Goal: Task Accomplishment & Management: Use online tool/utility

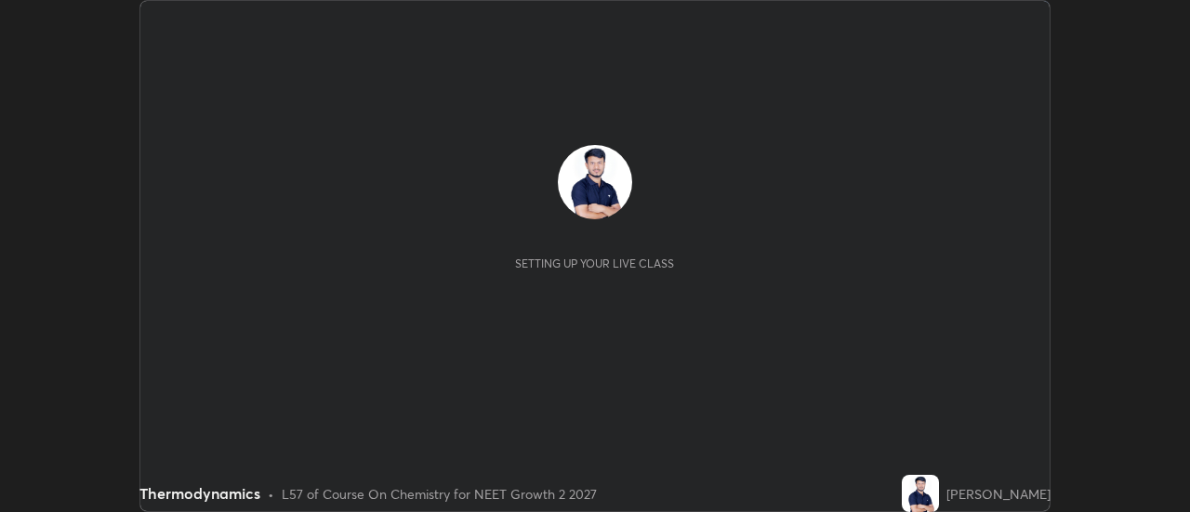
scroll to position [512, 1190]
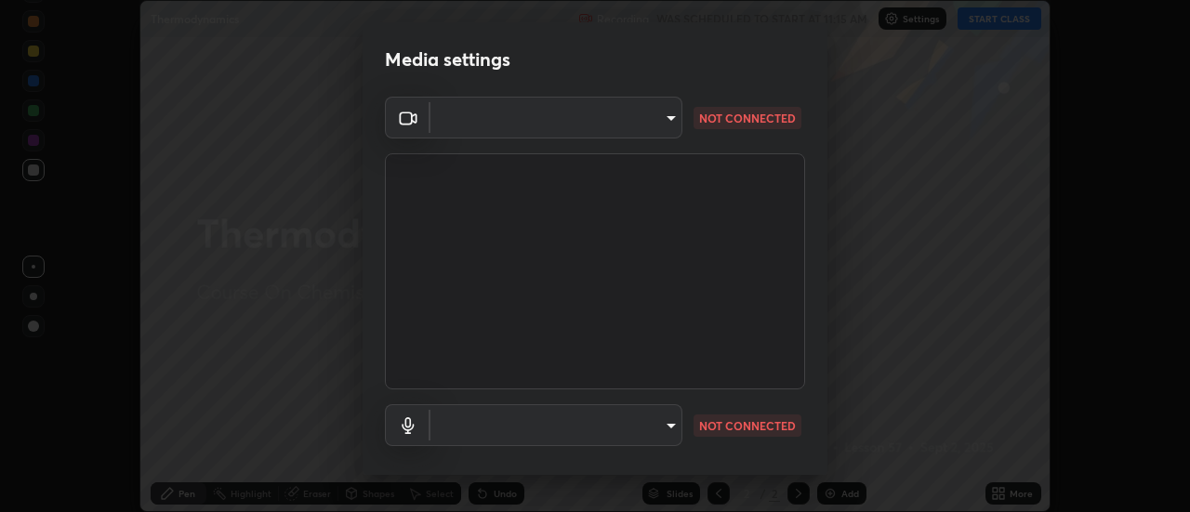
type input "515fa8dc750868be0a3e45a8a70092ebbb24a489711ff7313880db239e39e5e3"
type input "communications"
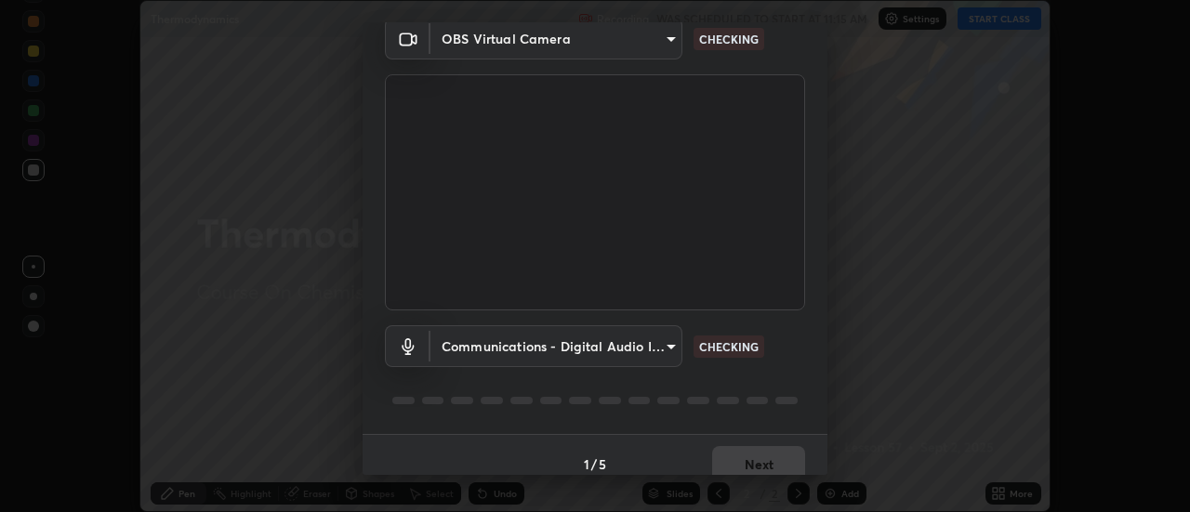
scroll to position [98, 0]
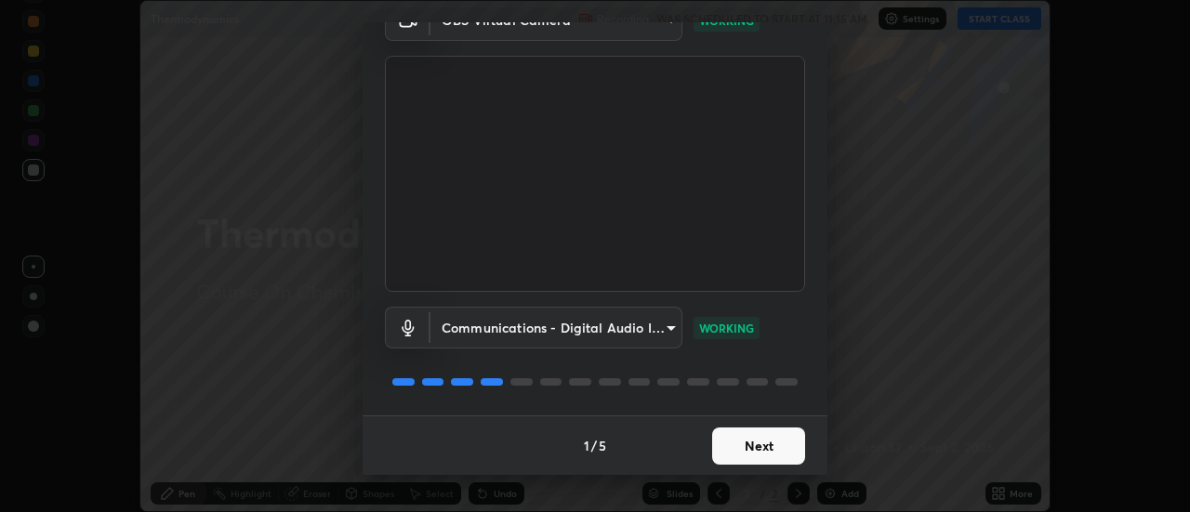
click at [771, 445] on button "Next" at bounding box center [758, 446] width 93 height 37
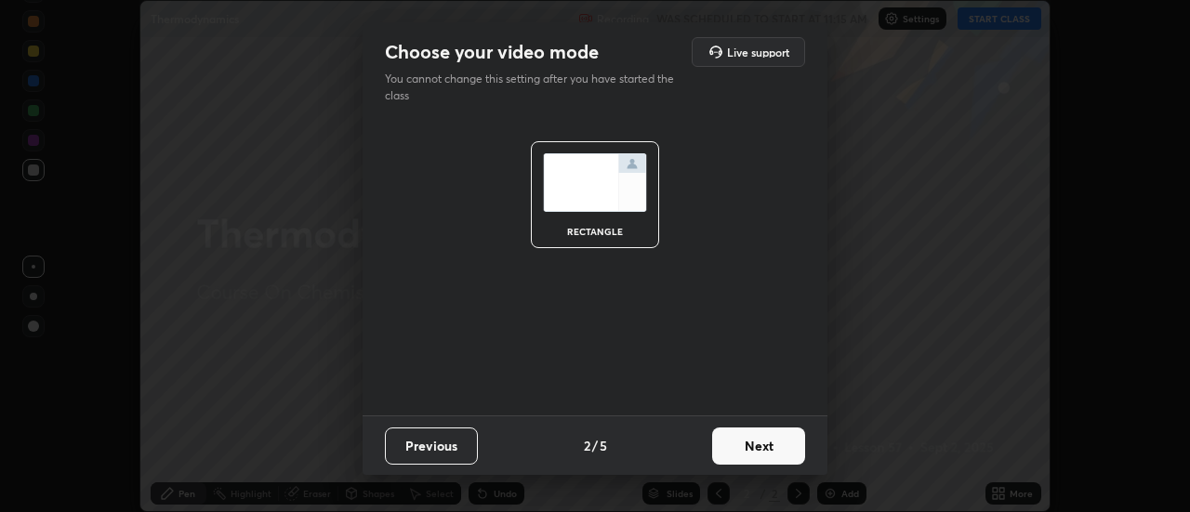
scroll to position [0, 0]
click at [774, 441] on button "Next" at bounding box center [758, 446] width 93 height 37
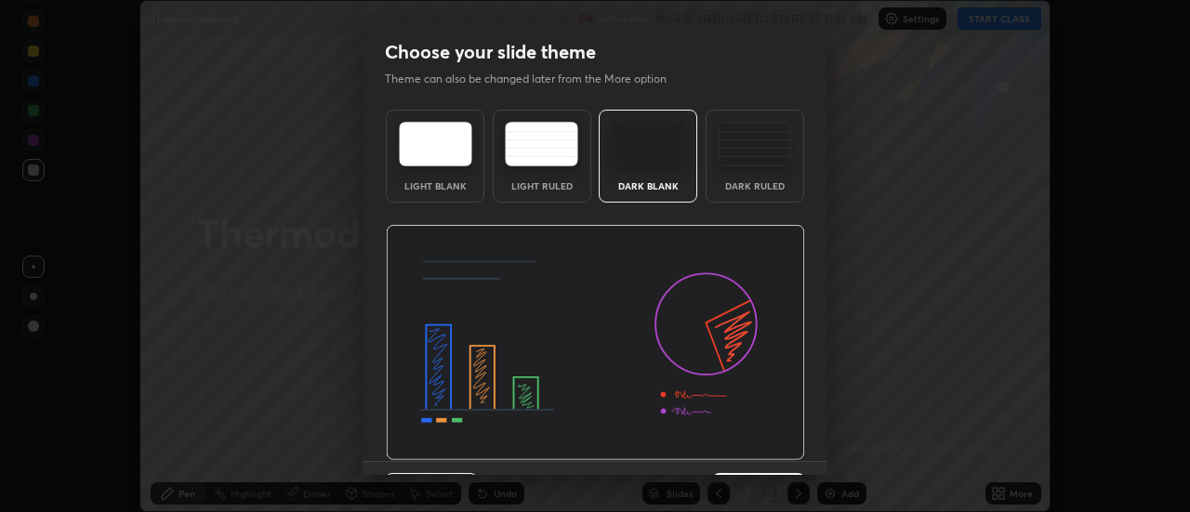
click at [767, 171] on div "Dark Ruled" at bounding box center [755, 156] width 99 height 93
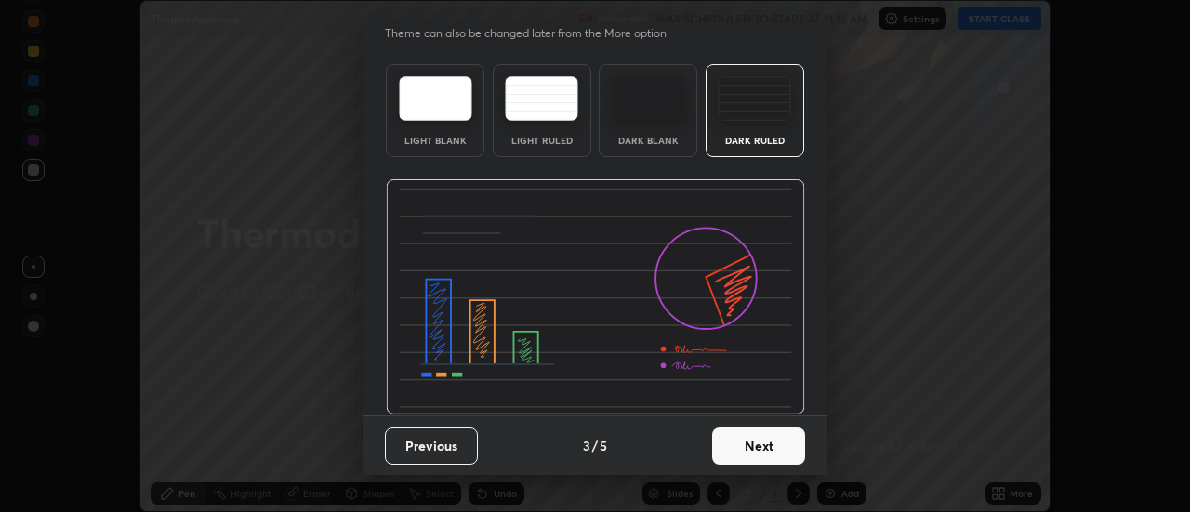
click at [740, 441] on button "Next" at bounding box center [758, 446] width 93 height 37
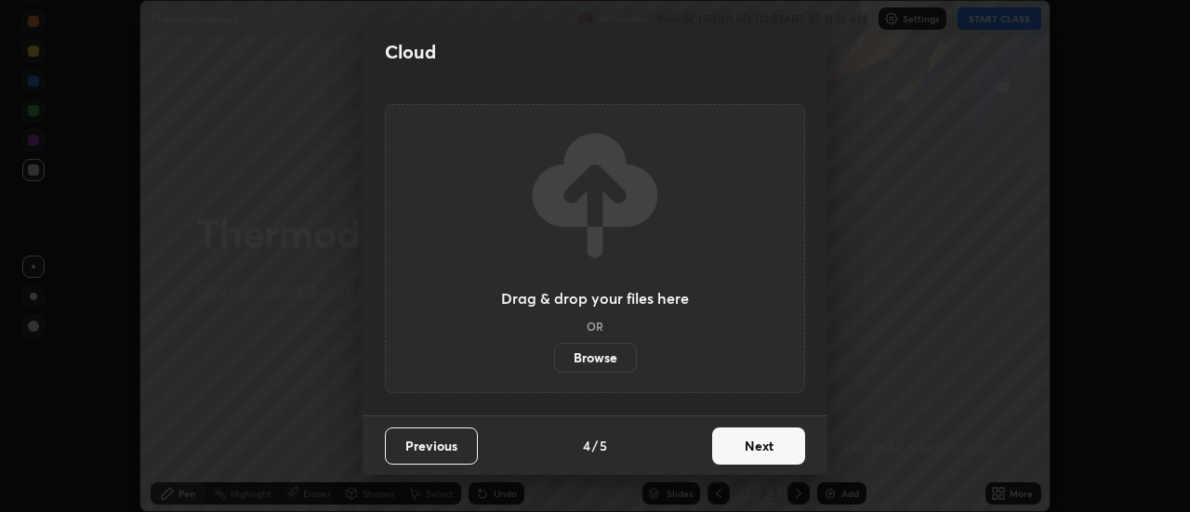
scroll to position [0, 0]
click at [750, 448] on button "Next" at bounding box center [758, 446] width 93 height 37
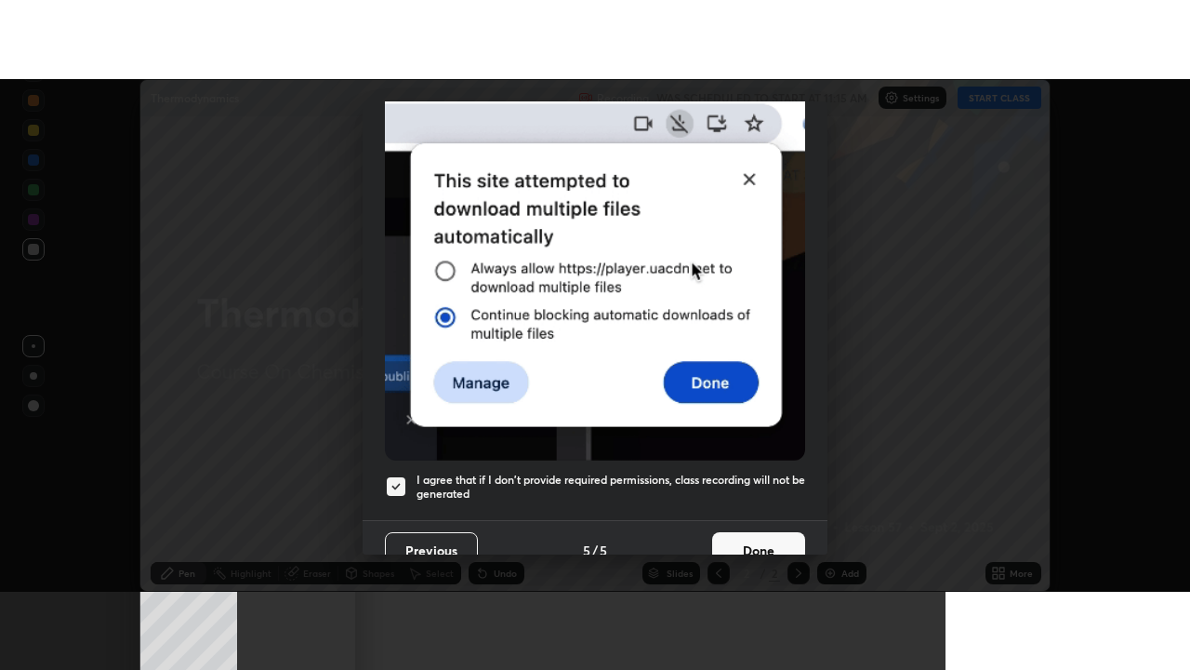
scroll to position [477, 0]
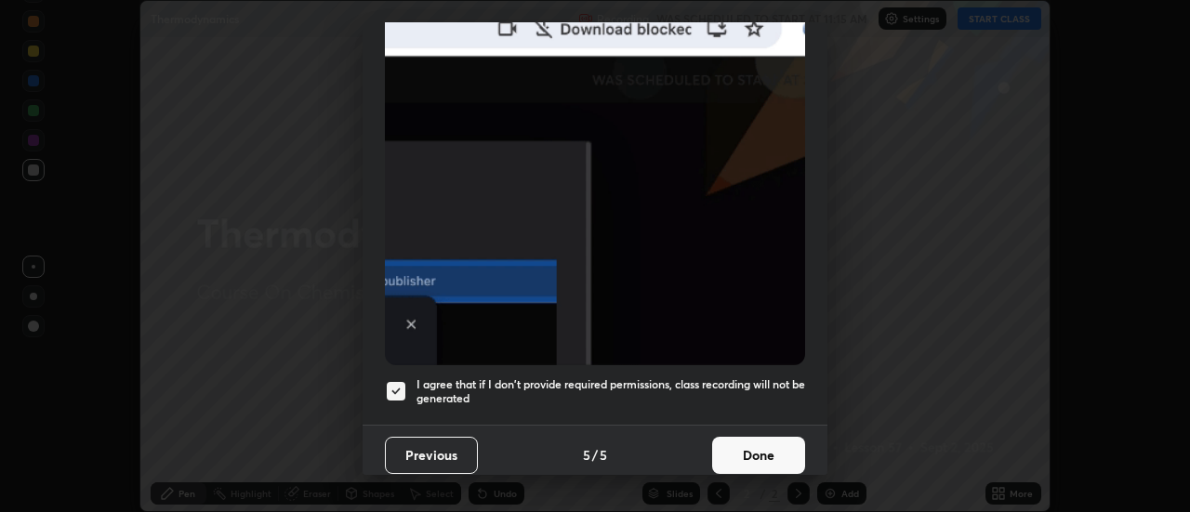
click at [741, 437] on button "Done" at bounding box center [758, 455] width 93 height 37
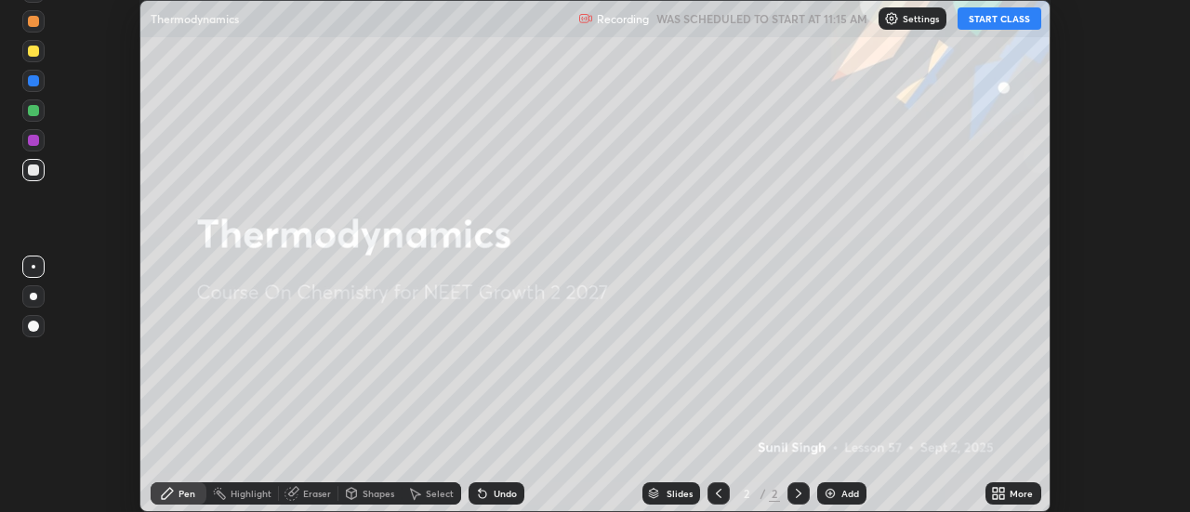
click at [1017, 491] on div "More" at bounding box center [1021, 493] width 23 height 9
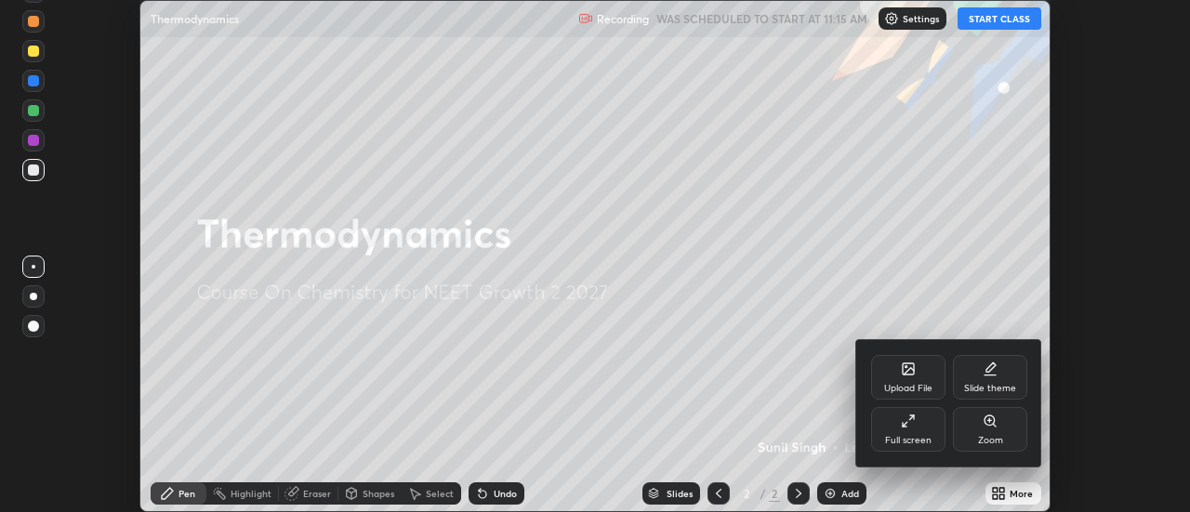
click at [913, 429] on div "Full screen" at bounding box center [908, 429] width 74 height 45
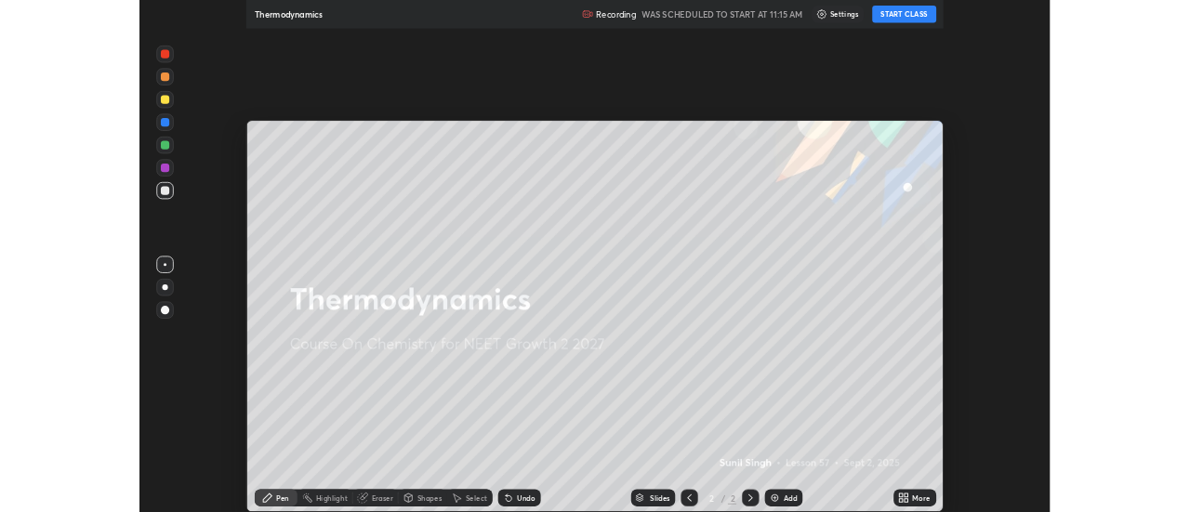
scroll to position [670, 1190]
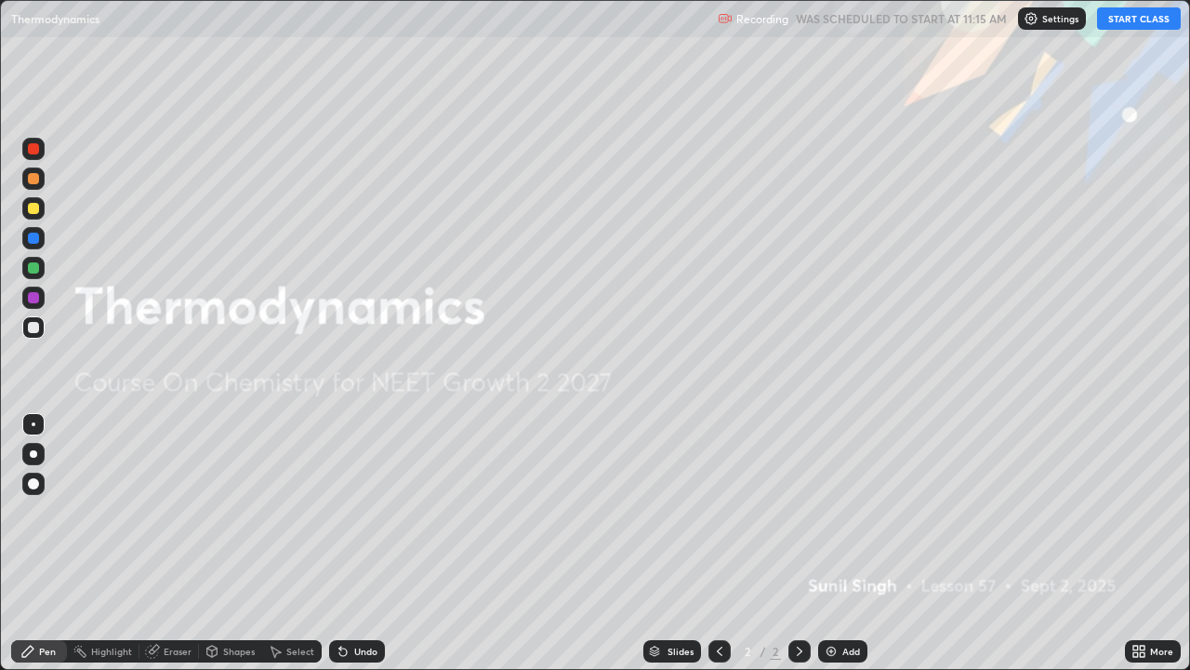
click at [1124, 23] on button "START CLASS" at bounding box center [1139, 18] width 84 height 22
click at [845, 512] on div "Add" at bounding box center [852, 650] width 18 height 9
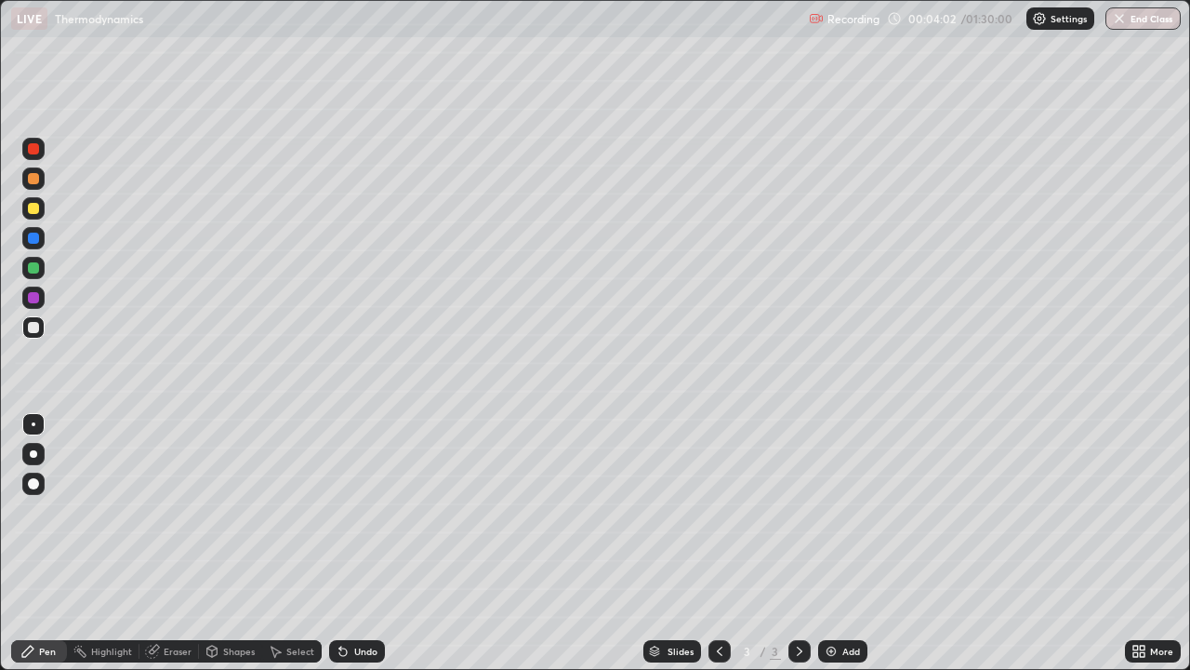
click at [354, 512] on div "Undo" at bounding box center [365, 650] width 23 height 9
click at [346, 512] on icon at bounding box center [343, 651] width 15 height 15
click at [340, 512] on icon at bounding box center [342, 651] width 7 height 7
click at [343, 512] on icon at bounding box center [343, 651] width 15 height 15
click at [330, 512] on div "Undo" at bounding box center [357, 651] width 56 height 22
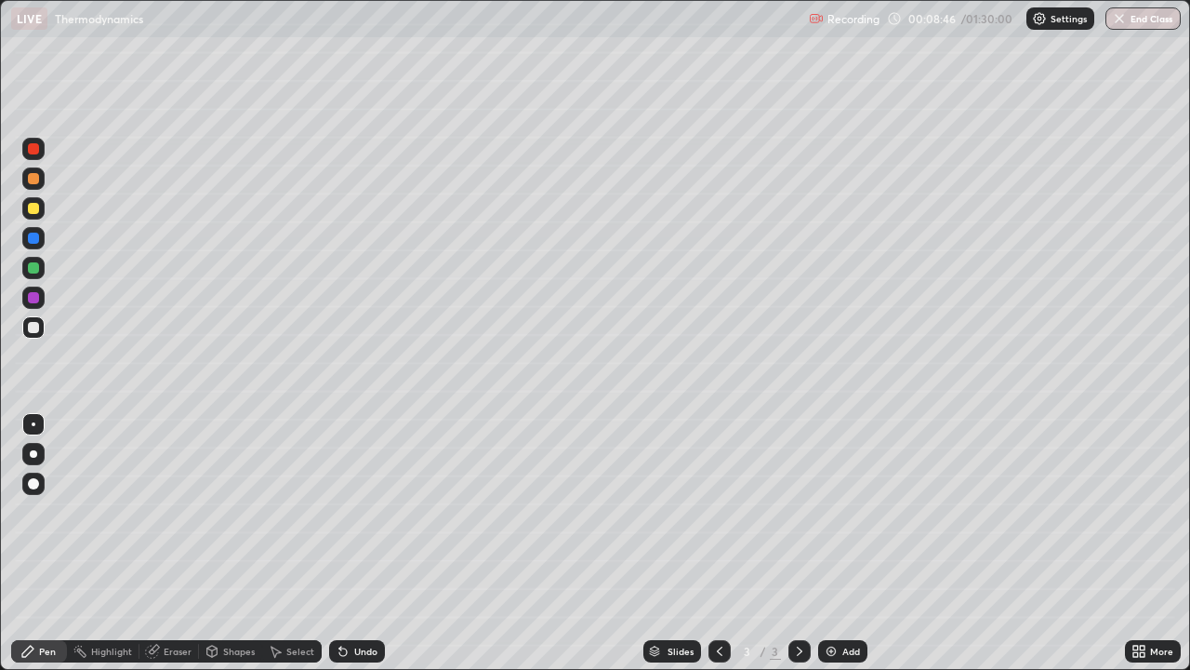
click at [339, 512] on icon at bounding box center [342, 651] width 7 height 7
click at [336, 512] on icon at bounding box center [343, 651] width 15 height 15
click at [333, 512] on div "Undo" at bounding box center [357, 651] width 56 height 22
click at [336, 512] on icon at bounding box center [343, 651] width 15 height 15
click at [337, 512] on icon at bounding box center [343, 651] width 15 height 15
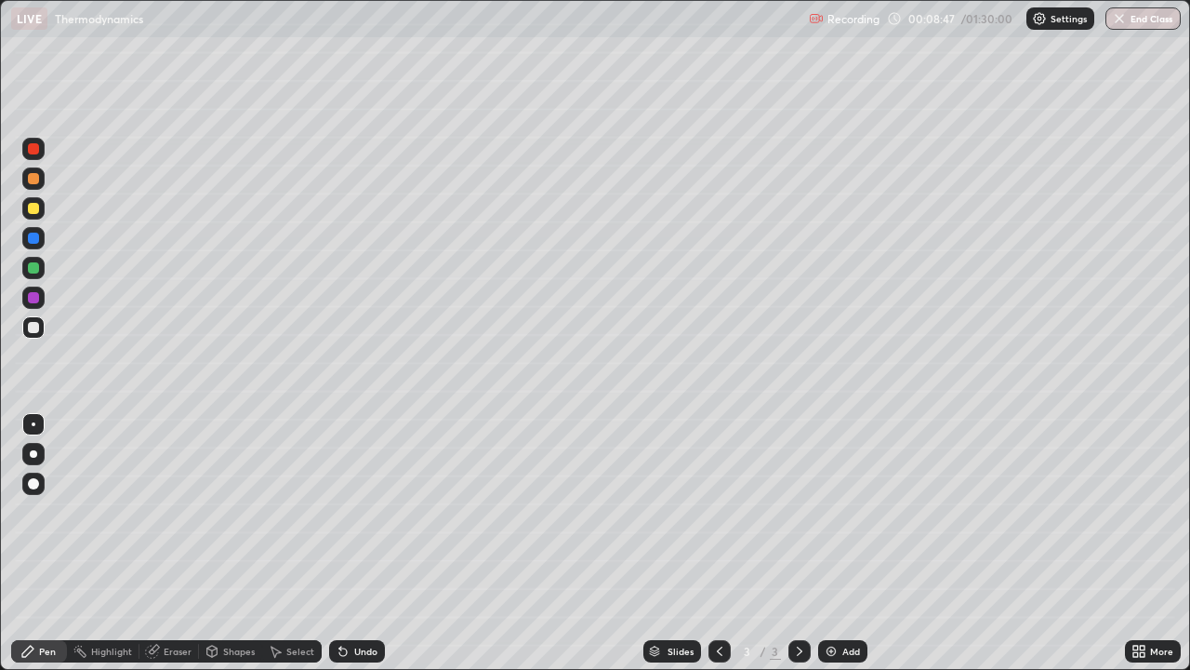
click at [339, 512] on icon at bounding box center [342, 651] width 7 height 7
click at [339, 512] on icon at bounding box center [340, 647] width 2 height 2
click at [349, 512] on div "Undo" at bounding box center [357, 651] width 56 height 22
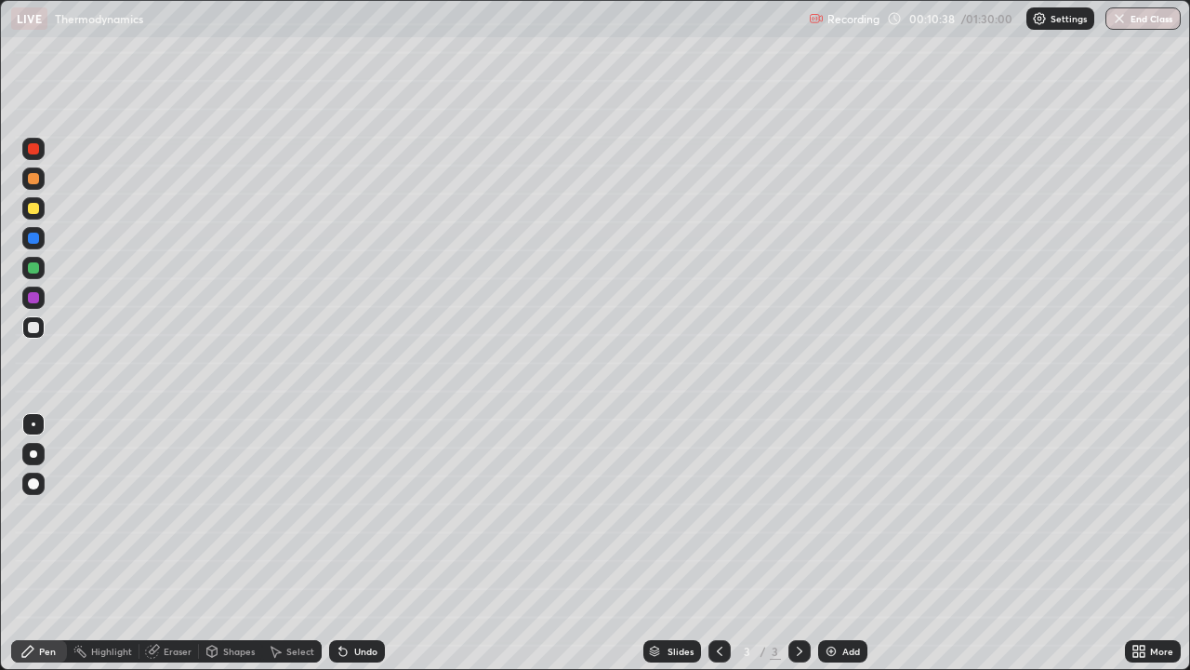
click at [363, 512] on div "Undo" at bounding box center [365, 650] width 23 height 9
click at [375, 512] on div "Undo" at bounding box center [357, 651] width 56 height 22
click at [377, 512] on div "Undo" at bounding box center [357, 651] width 56 height 22
click at [381, 512] on div "Undo" at bounding box center [357, 651] width 56 height 22
click at [379, 512] on div "Undo" at bounding box center [357, 651] width 56 height 22
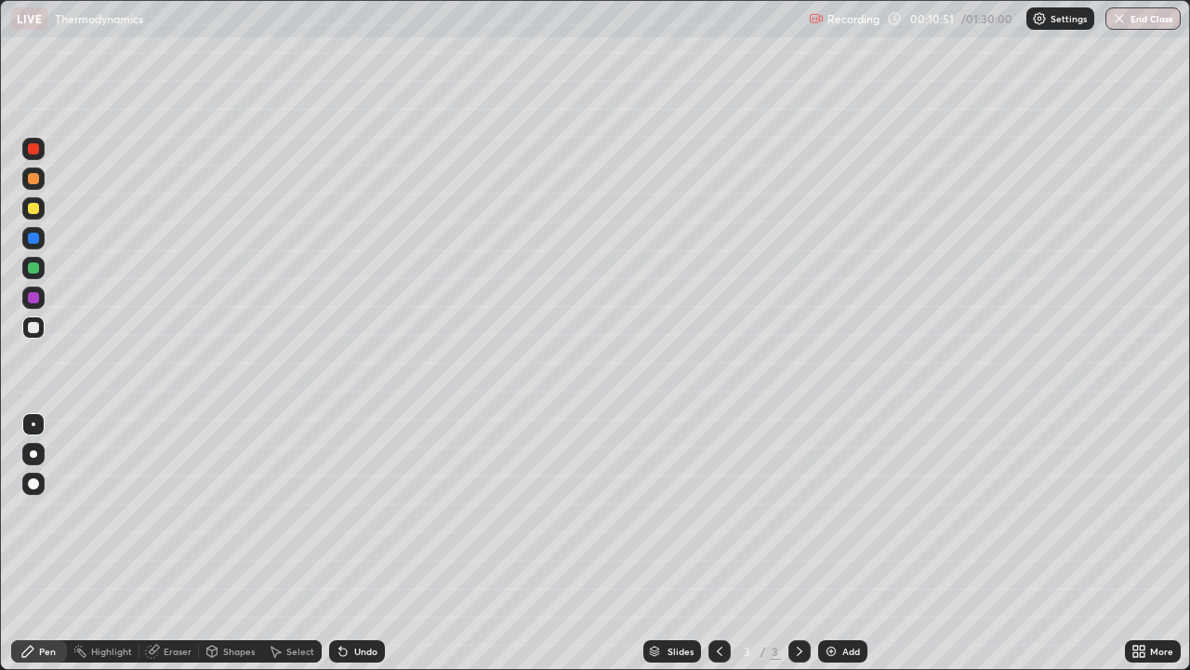
click at [377, 512] on div "Undo" at bounding box center [357, 651] width 56 height 22
click at [843, 512] on div "Add" at bounding box center [852, 650] width 18 height 9
click at [354, 512] on div "Undo" at bounding box center [365, 650] width 23 height 9
click at [362, 512] on div "Undo" at bounding box center [365, 650] width 23 height 9
click at [364, 512] on div "Undo" at bounding box center [357, 651] width 56 height 22
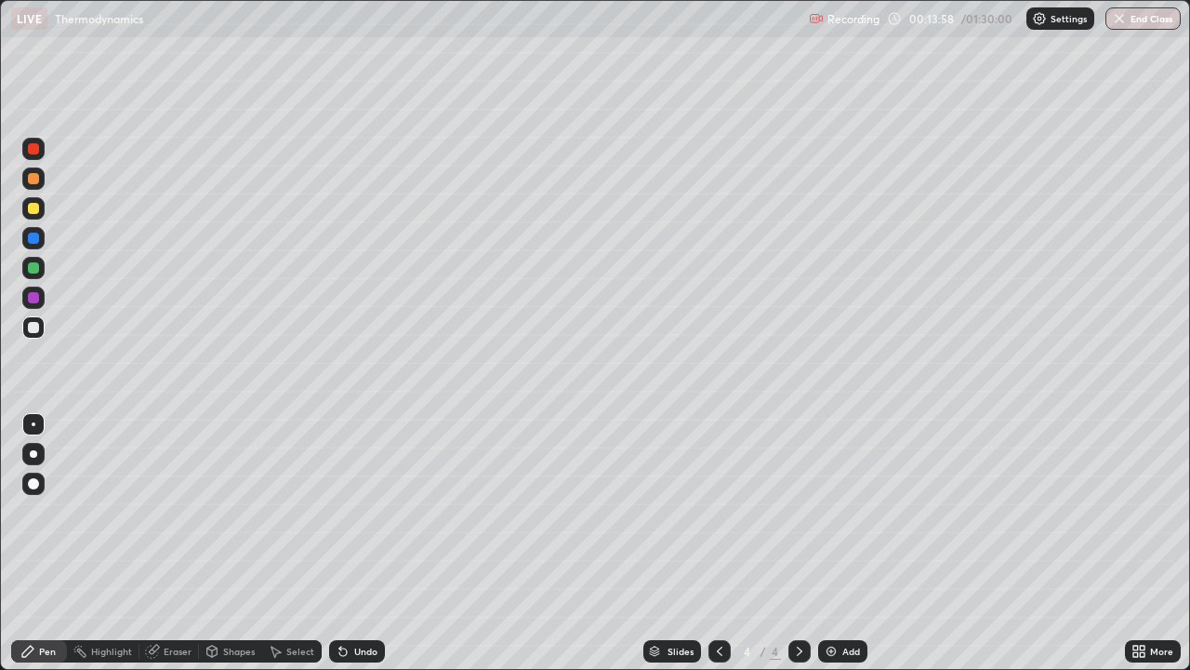
click at [345, 512] on icon at bounding box center [343, 651] width 15 height 15
click at [346, 512] on div "Undo" at bounding box center [357, 651] width 56 height 22
click at [717, 512] on icon at bounding box center [719, 651] width 15 height 15
click at [339, 512] on icon at bounding box center [342, 651] width 7 height 7
click at [342, 512] on icon at bounding box center [342, 651] width 7 height 7
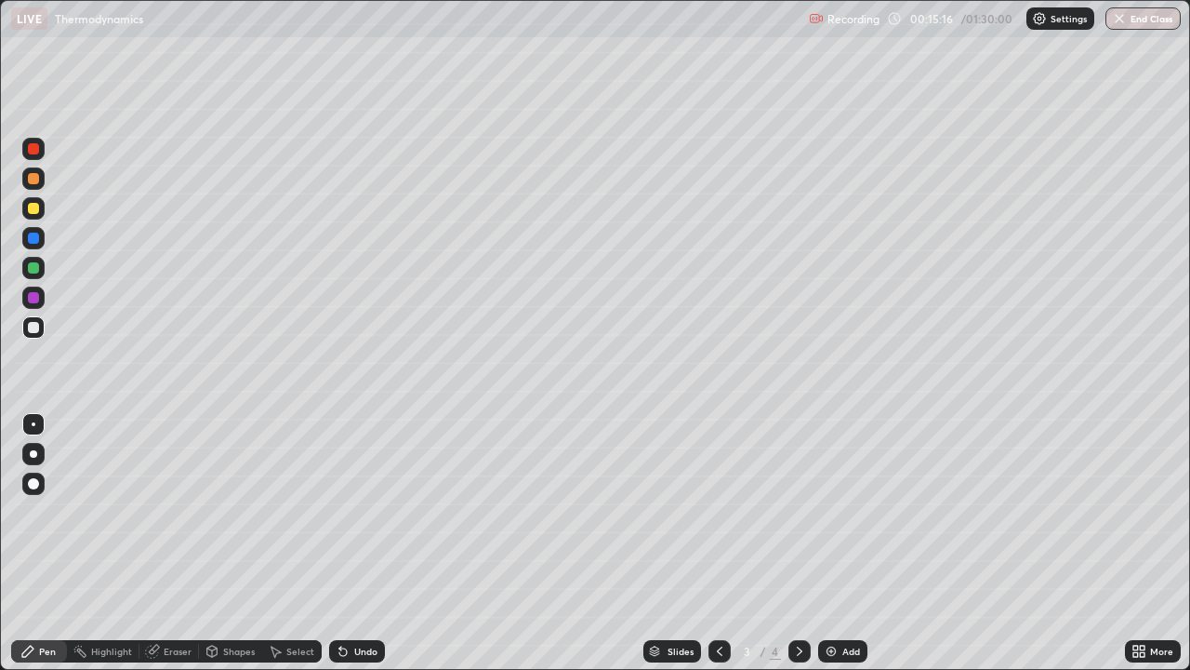
click at [351, 512] on div "Undo" at bounding box center [357, 651] width 56 height 22
click at [169, 512] on div "Eraser" at bounding box center [178, 650] width 28 height 9
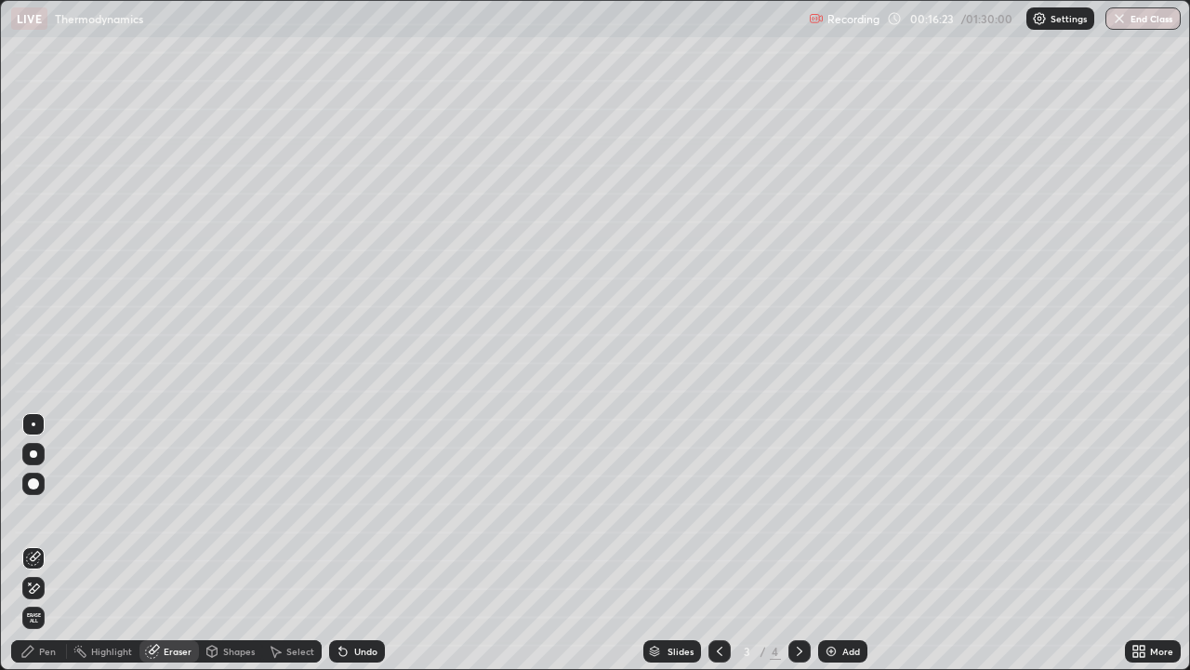
click at [48, 512] on div "Pen" at bounding box center [47, 650] width 17 height 9
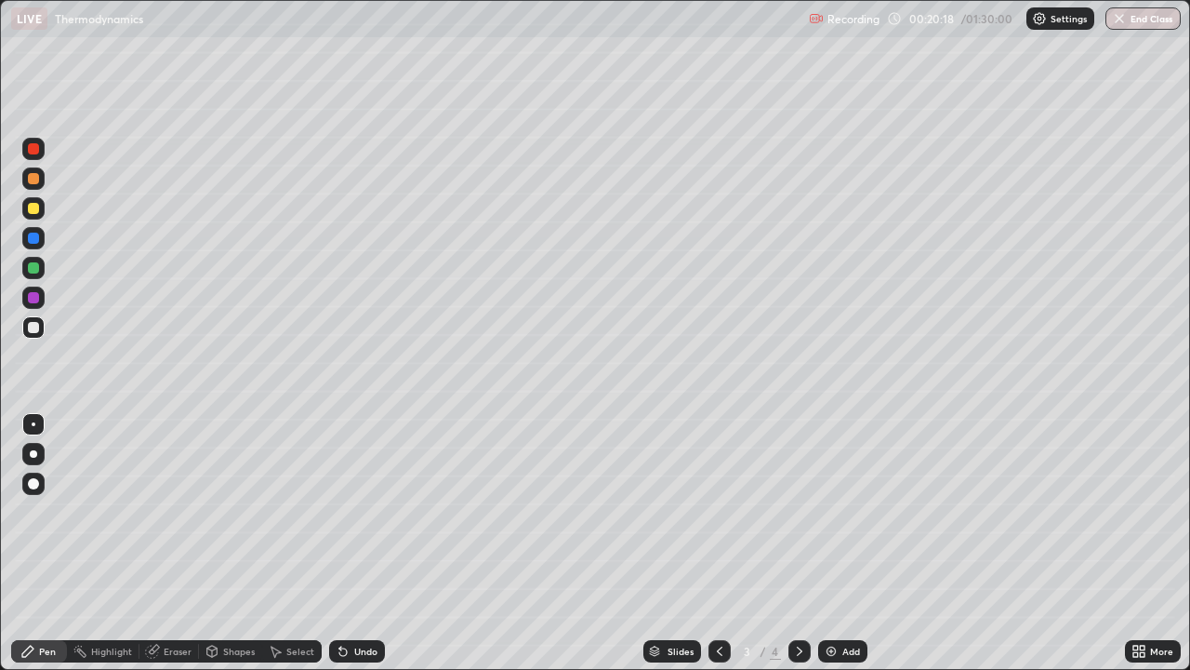
click at [798, 512] on icon at bounding box center [799, 651] width 15 height 15
click at [844, 512] on div "Add" at bounding box center [842, 651] width 49 height 22
click at [359, 512] on div "Undo" at bounding box center [365, 650] width 23 height 9
click at [363, 512] on div "Undo" at bounding box center [357, 651] width 56 height 22
click at [356, 512] on div "Undo" at bounding box center [357, 651] width 56 height 22
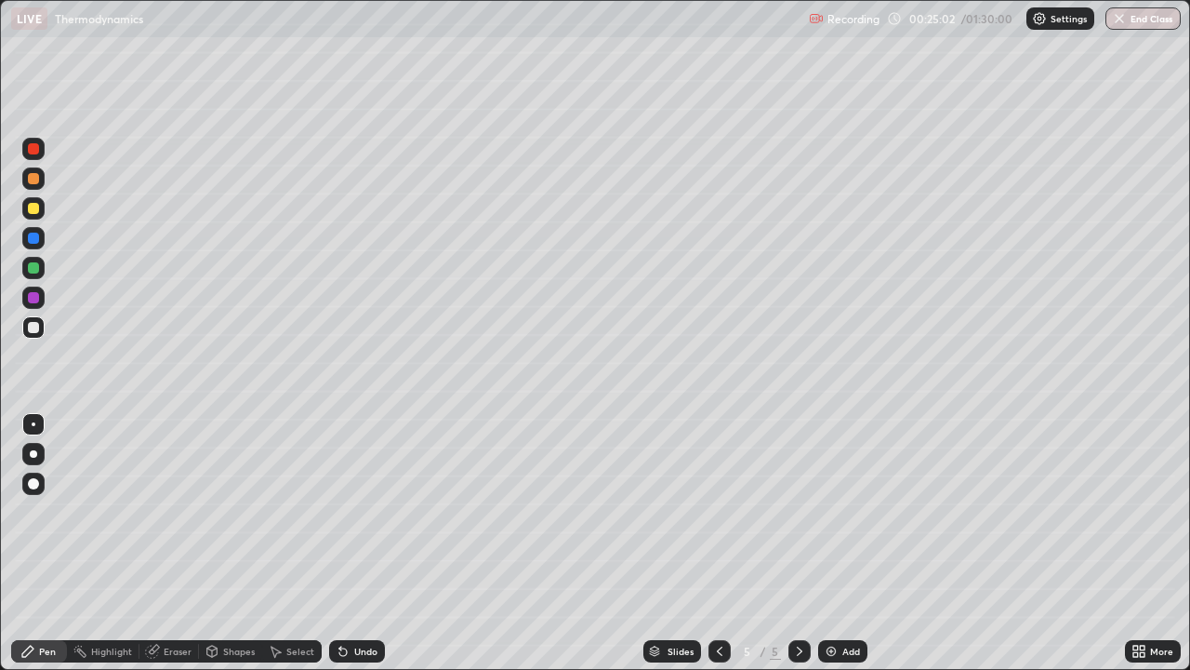
click at [350, 512] on div "Undo" at bounding box center [357, 651] width 56 height 22
click at [342, 512] on icon at bounding box center [342, 651] width 7 height 7
click at [344, 512] on icon at bounding box center [342, 651] width 7 height 7
click at [343, 512] on icon at bounding box center [343, 651] width 15 height 15
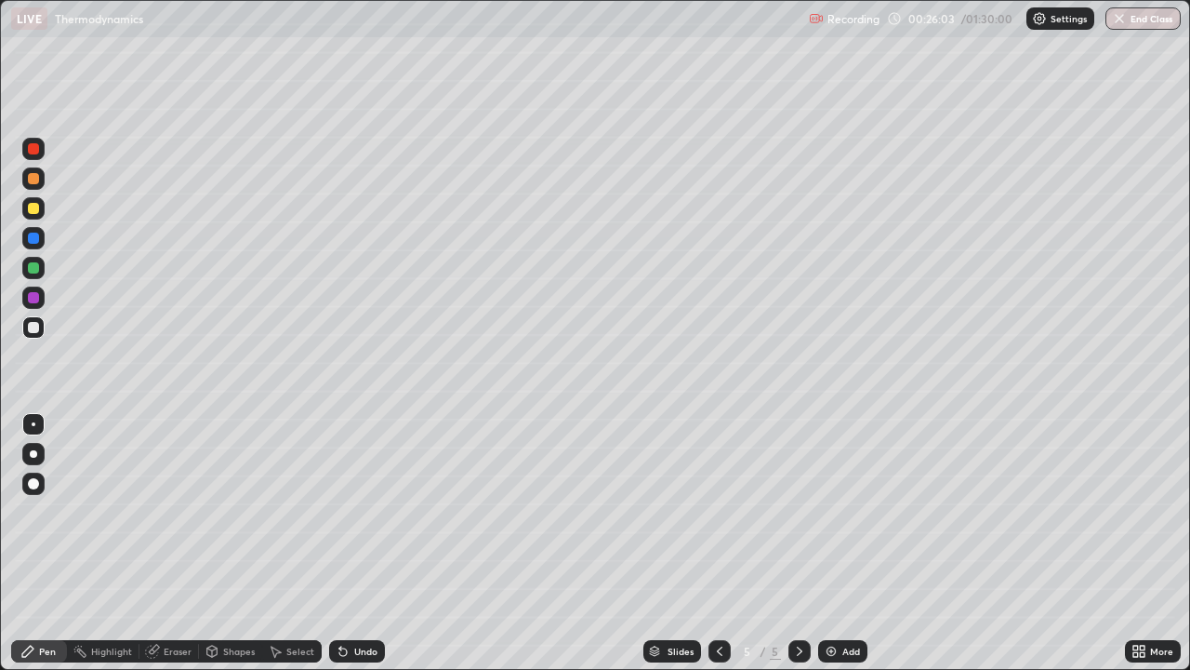
click at [158, 512] on icon at bounding box center [152, 651] width 15 height 15
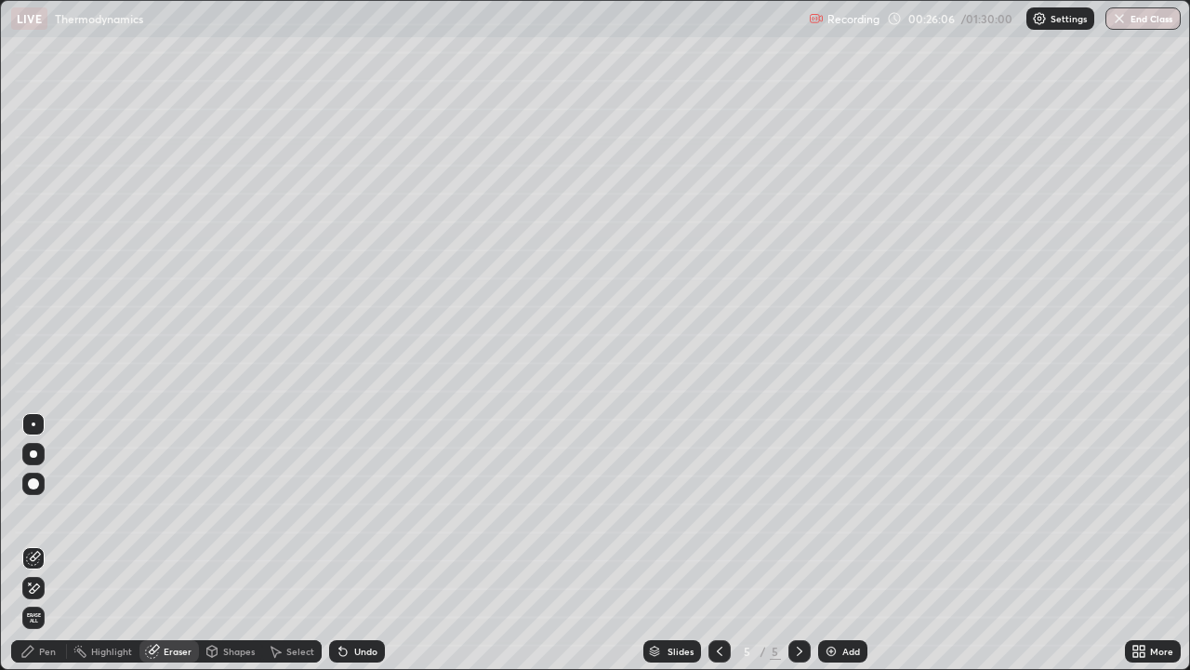
click at [47, 512] on div "Pen" at bounding box center [39, 651] width 56 height 22
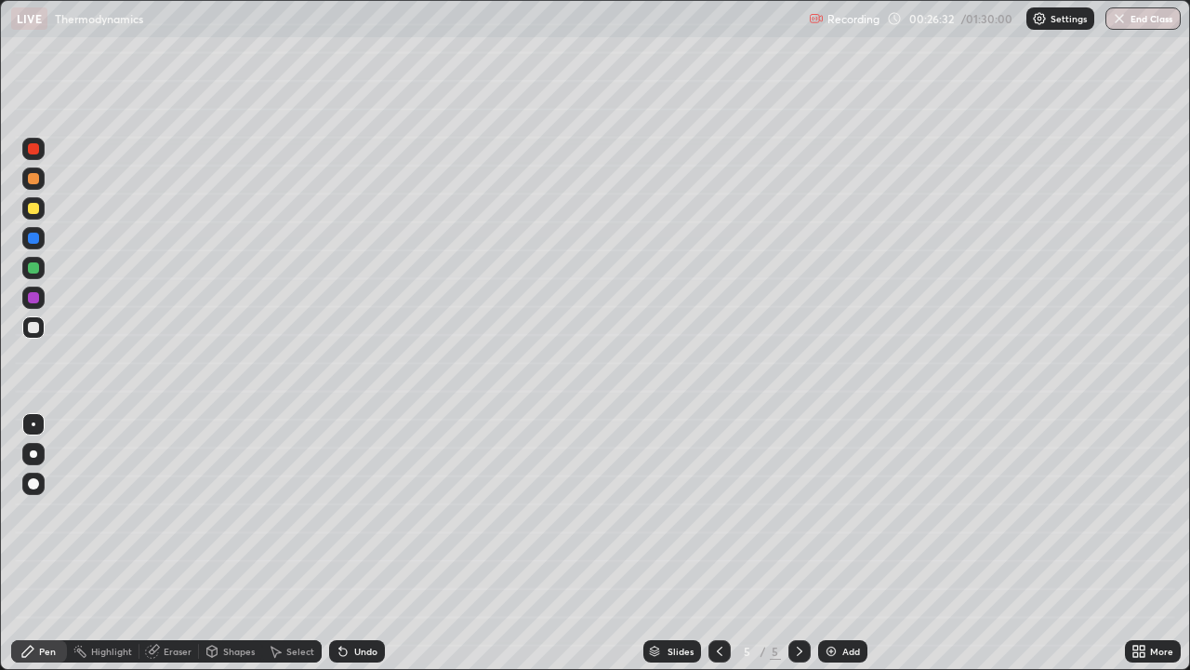
click at [356, 512] on div "Undo" at bounding box center [365, 650] width 23 height 9
click at [347, 512] on icon at bounding box center [343, 651] width 15 height 15
click at [346, 512] on icon at bounding box center [343, 651] width 15 height 15
click at [345, 512] on icon at bounding box center [343, 651] width 15 height 15
click at [344, 512] on icon at bounding box center [342, 651] width 7 height 7
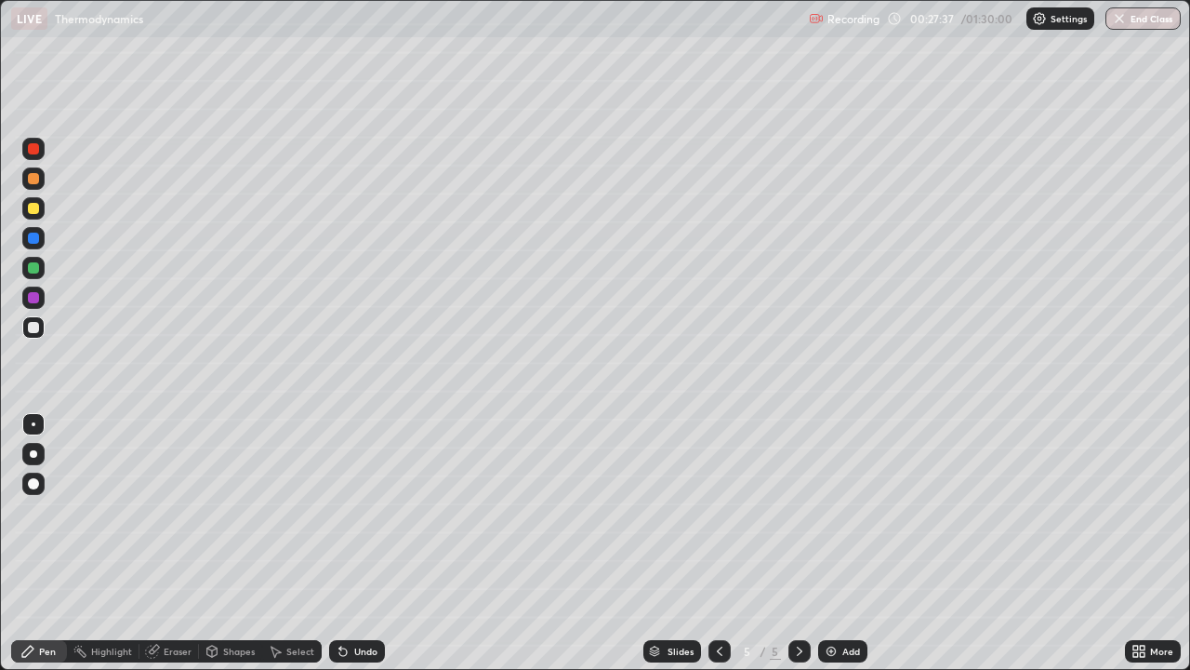
click at [343, 512] on icon at bounding box center [342, 651] width 7 height 7
click at [343, 512] on icon at bounding box center [343, 651] width 15 height 15
click at [342, 512] on icon at bounding box center [342, 651] width 7 height 7
click at [344, 512] on icon at bounding box center [343, 651] width 15 height 15
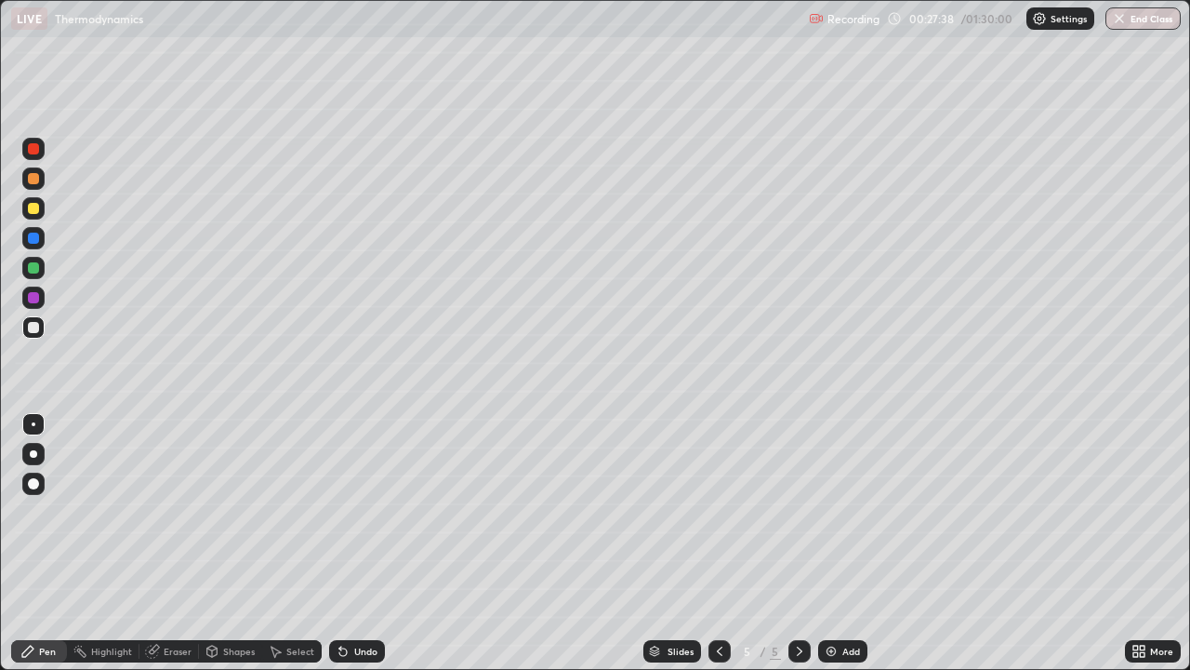
click at [342, 512] on icon at bounding box center [342, 651] width 7 height 7
click at [341, 512] on icon at bounding box center [342, 651] width 7 height 7
click at [340, 512] on icon at bounding box center [343, 651] width 15 height 15
click at [343, 512] on icon at bounding box center [343, 651] width 15 height 15
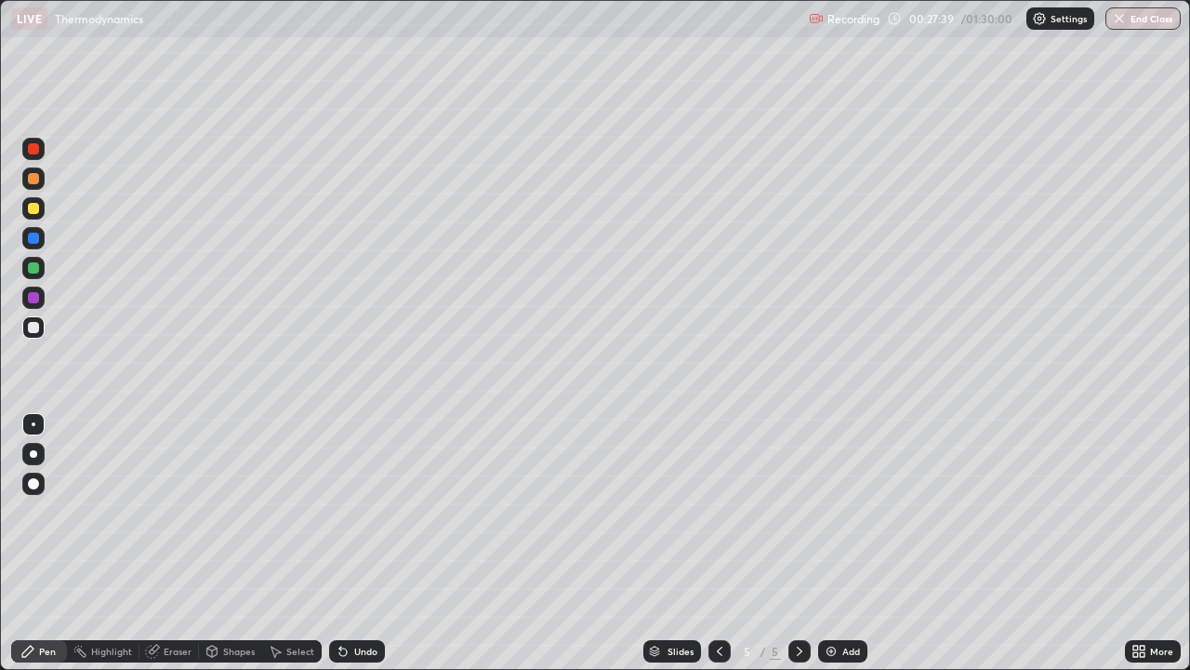
click at [345, 512] on icon at bounding box center [343, 651] width 15 height 15
click at [346, 512] on icon at bounding box center [343, 651] width 15 height 15
click at [346, 512] on div "Undo" at bounding box center [357, 651] width 56 height 22
click at [344, 512] on div "Undo" at bounding box center [357, 651] width 56 height 22
click at [344, 512] on icon at bounding box center [343, 651] width 15 height 15
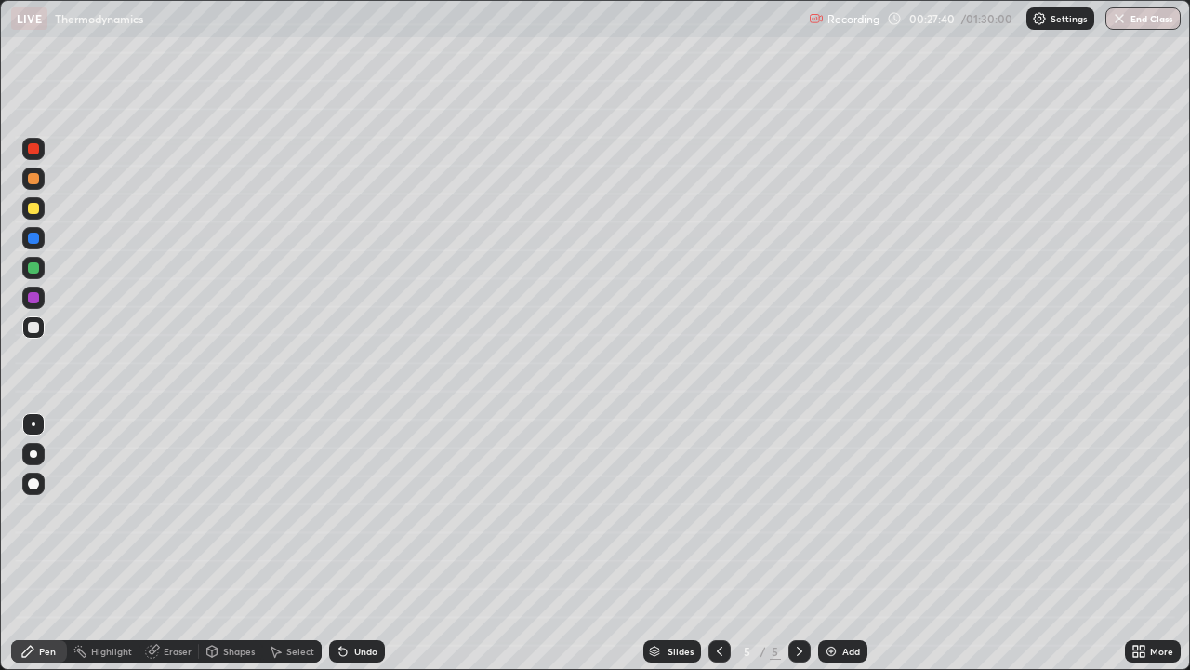
click at [348, 512] on div "Undo" at bounding box center [357, 651] width 56 height 22
click at [348, 512] on icon at bounding box center [343, 651] width 15 height 15
click at [346, 512] on icon at bounding box center [343, 651] width 15 height 15
click at [344, 512] on icon at bounding box center [343, 651] width 15 height 15
click at [345, 512] on icon at bounding box center [343, 651] width 15 height 15
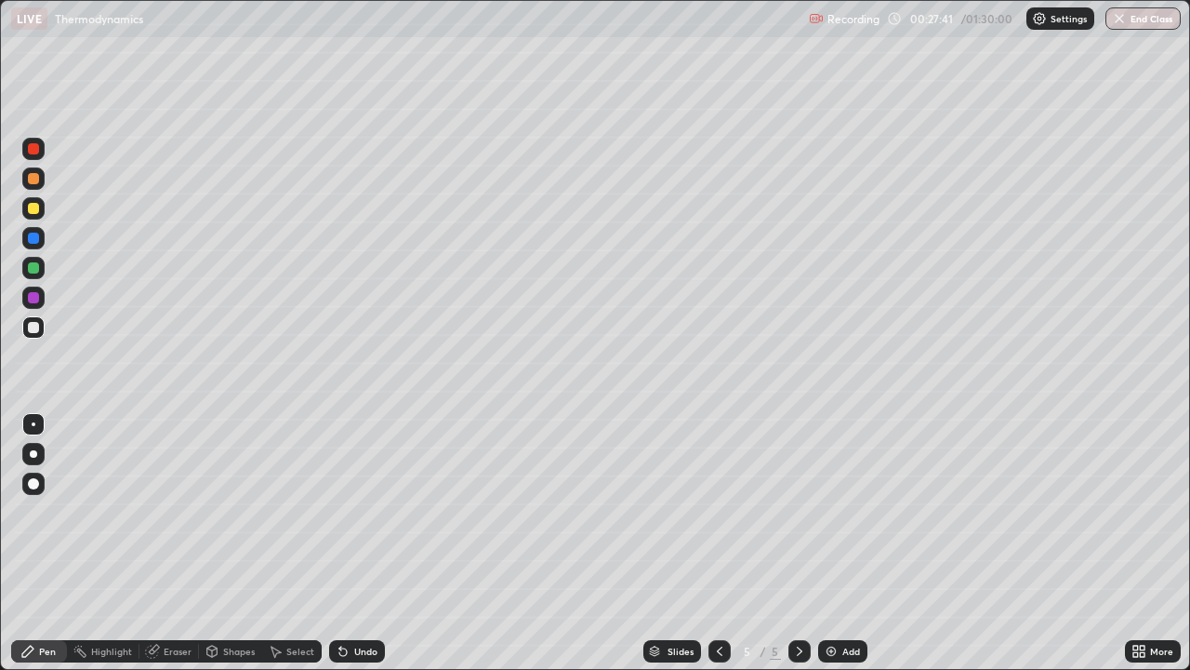
click at [345, 512] on icon at bounding box center [343, 651] width 15 height 15
click at [344, 512] on div "Undo" at bounding box center [357, 651] width 56 height 22
click at [345, 512] on icon at bounding box center [343, 651] width 15 height 15
click at [346, 512] on icon at bounding box center [343, 651] width 15 height 15
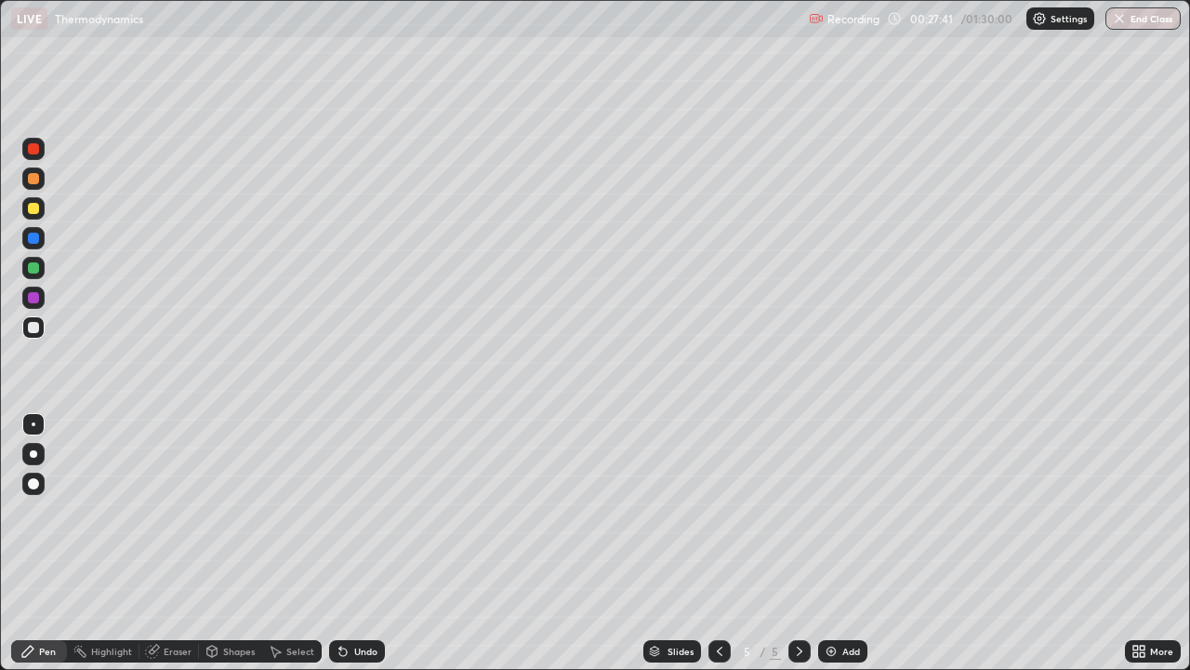
click at [348, 512] on icon at bounding box center [343, 651] width 15 height 15
click at [347, 512] on div "Undo" at bounding box center [357, 651] width 56 height 22
click at [346, 512] on div "Undo" at bounding box center [357, 651] width 56 height 22
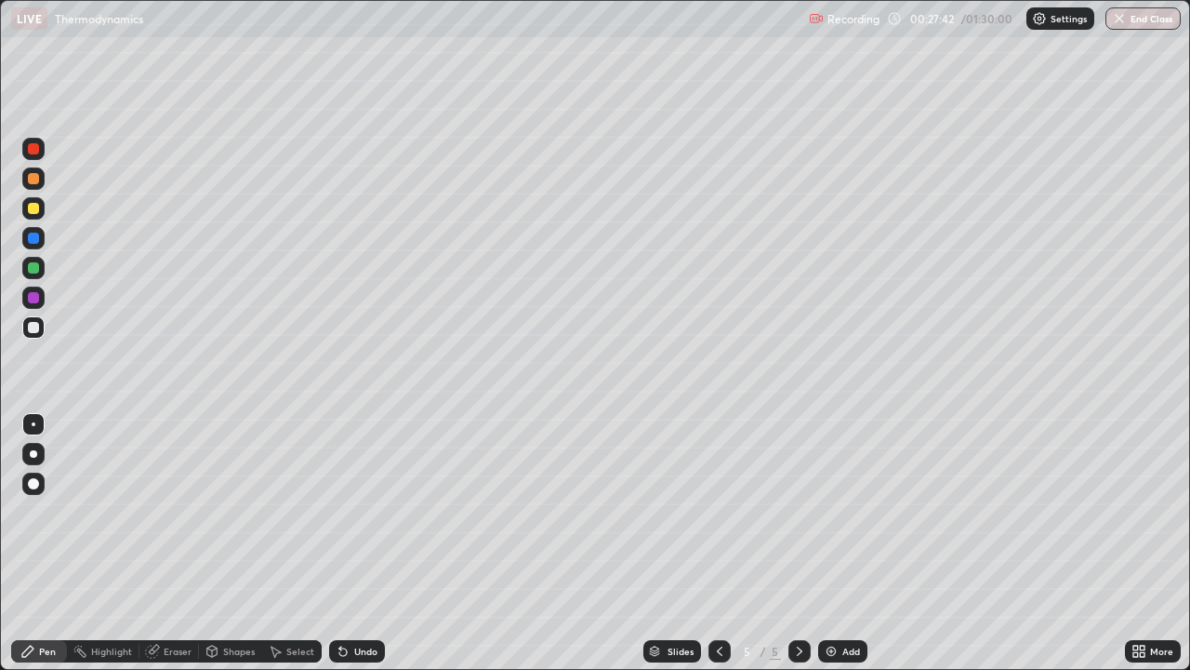
click at [346, 512] on div "Undo" at bounding box center [357, 651] width 56 height 22
click at [347, 512] on div "Undo" at bounding box center [357, 651] width 56 height 22
click at [346, 512] on div "Undo" at bounding box center [353, 650] width 63 height 37
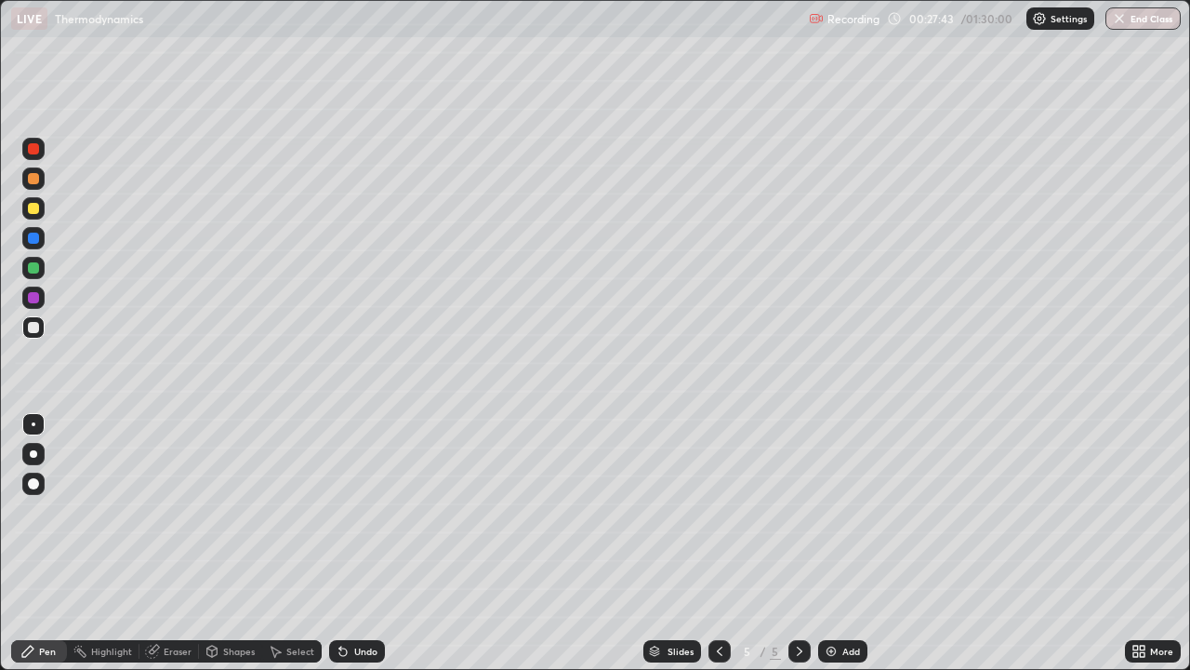
click at [346, 512] on div "Undo" at bounding box center [357, 651] width 56 height 22
click at [348, 512] on div "Undo" at bounding box center [357, 651] width 56 height 22
click at [349, 512] on div "Undo" at bounding box center [357, 651] width 56 height 22
click at [351, 512] on div "Undo" at bounding box center [353, 650] width 63 height 37
click at [352, 512] on div "Undo" at bounding box center [353, 650] width 63 height 37
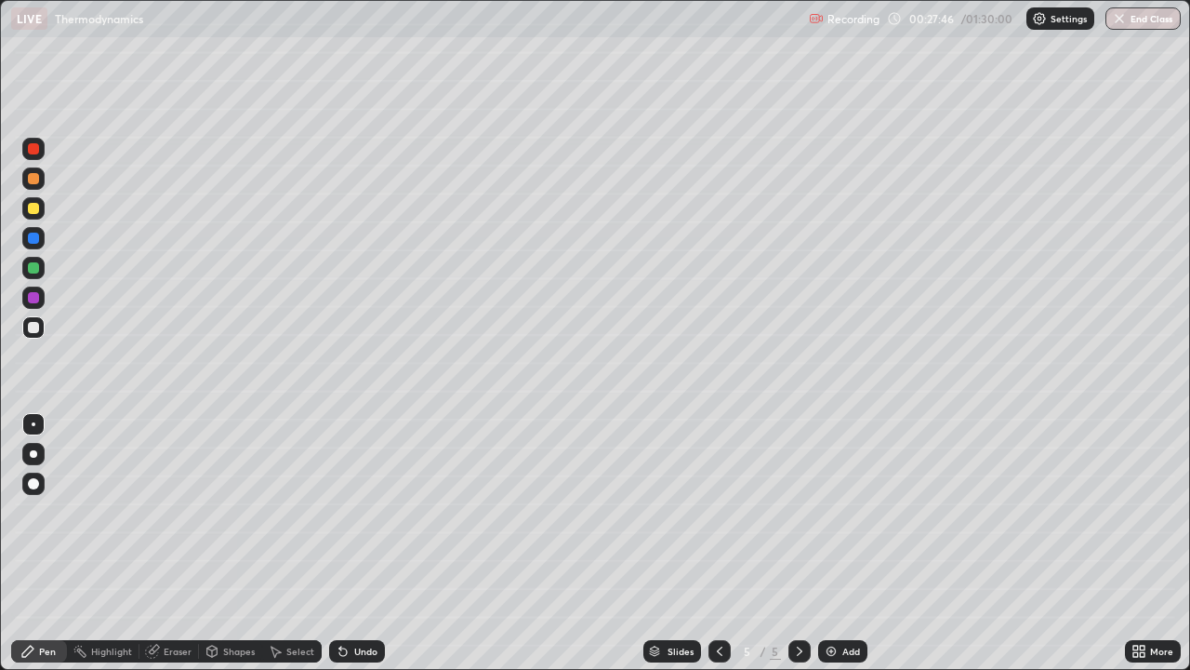
click at [348, 512] on icon at bounding box center [343, 651] width 15 height 15
click at [843, 512] on div "Add" at bounding box center [852, 650] width 18 height 9
click at [351, 512] on div "Undo" at bounding box center [357, 651] width 56 height 22
click at [354, 512] on div "Undo" at bounding box center [365, 650] width 23 height 9
click at [349, 512] on div "Undo" at bounding box center [357, 651] width 56 height 22
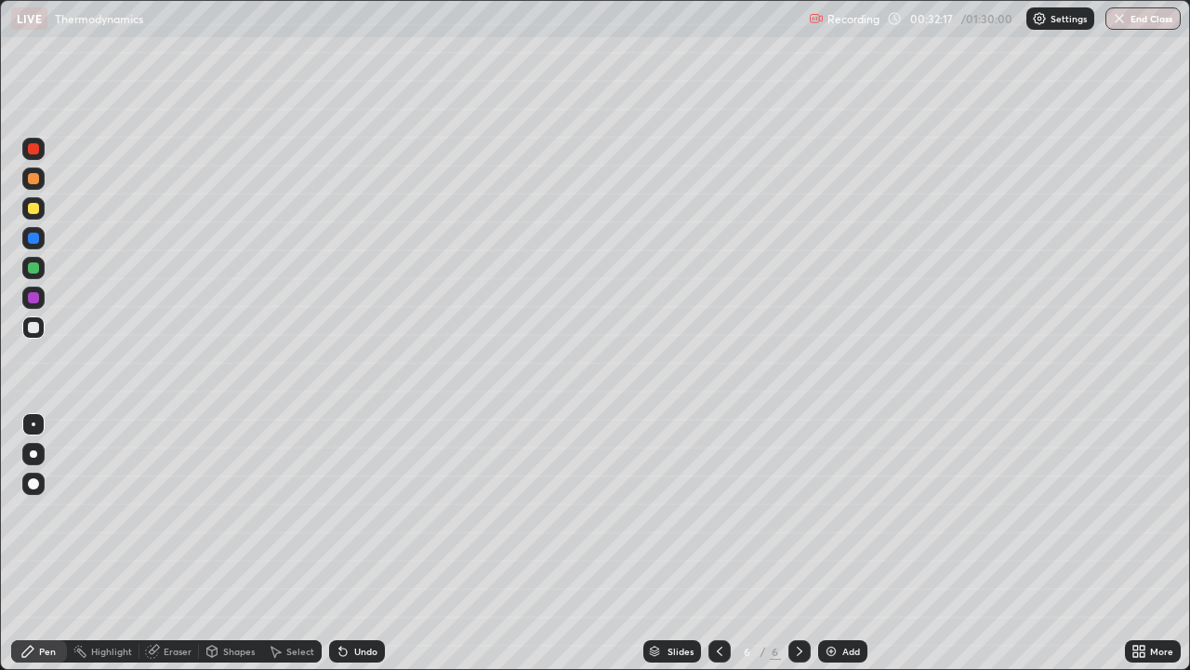
click at [365, 512] on div "Undo" at bounding box center [357, 651] width 56 height 22
click at [353, 512] on div "Undo" at bounding box center [357, 651] width 56 height 22
click at [349, 512] on div "Undo" at bounding box center [357, 651] width 56 height 22
click at [351, 512] on div "Undo" at bounding box center [357, 651] width 56 height 22
click at [829, 512] on img at bounding box center [831, 651] width 15 height 15
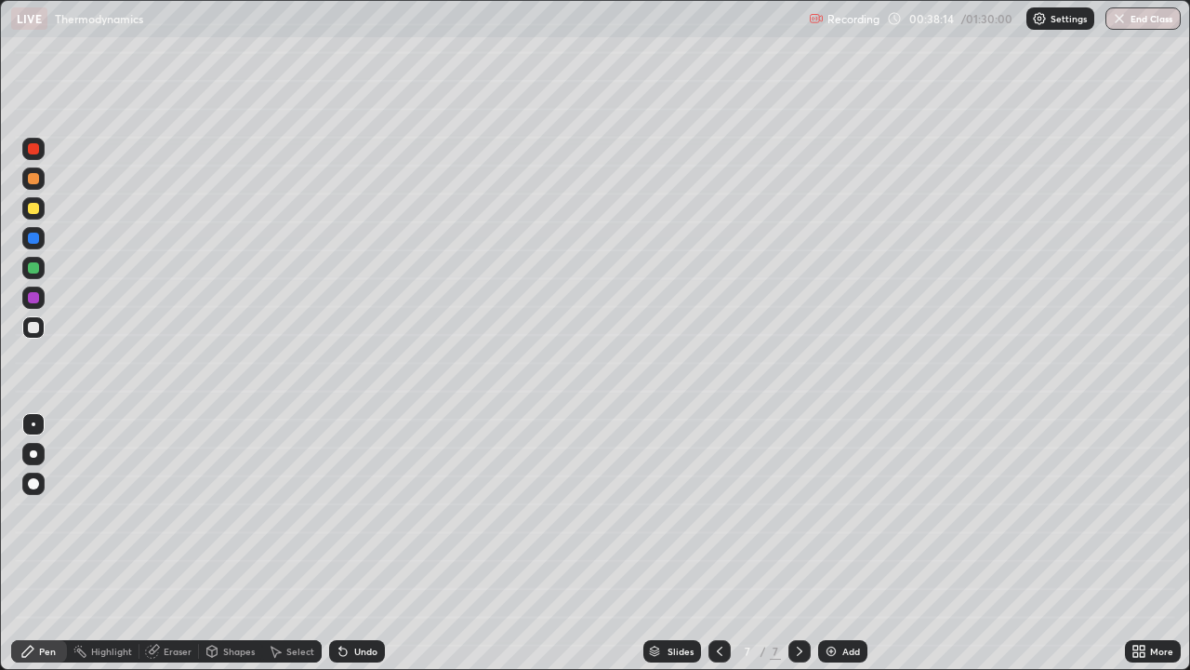
click at [717, 512] on icon at bounding box center [720, 650] width 6 height 9
click at [790, 512] on div at bounding box center [800, 651] width 22 height 22
click at [32, 271] on div at bounding box center [33, 267] width 11 height 11
click at [339, 512] on icon at bounding box center [340, 647] width 2 height 2
click at [353, 512] on div "Undo" at bounding box center [357, 651] width 56 height 22
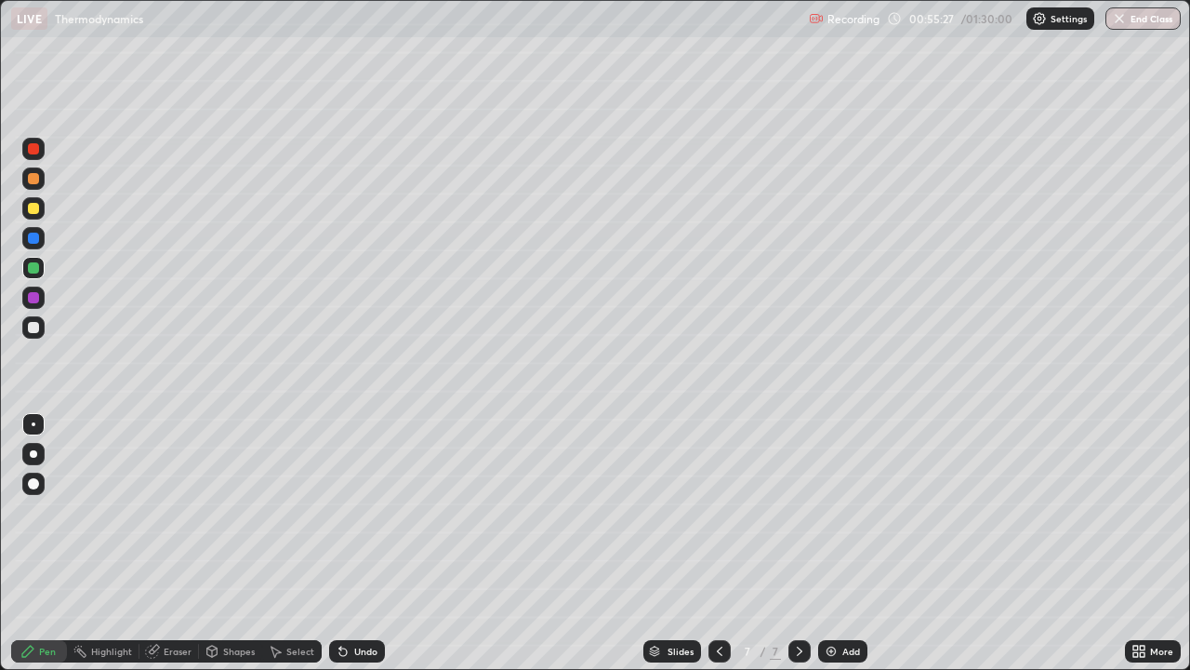
click at [844, 512] on div "Add" at bounding box center [842, 651] width 49 height 22
click at [367, 512] on div "Undo" at bounding box center [357, 651] width 56 height 22
click at [362, 512] on div "Undo" at bounding box center [365, 650] width 23 height 9
click at [358, 512] on div "Undo" at bounding box center [365, 650] width 23 height 9
click at [362, 512] on div "Undo" at bounding box center [357, 651] width 56 height 22
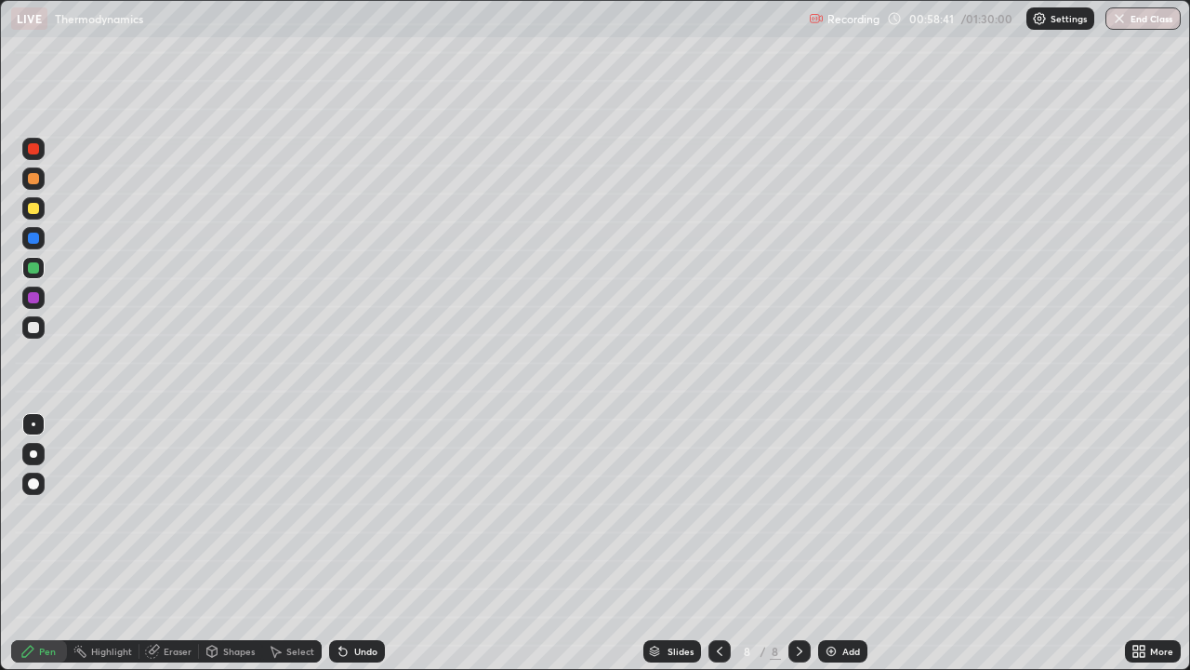
click at [31, 207] on div at bounding box center [33, 208] width 11 height 11
click at [847, 512] on div "Add" at bounding box center [852, 650] width 18 height 9
click at [846, 512] on div "Add" at bounding box center [842, 651] width 49 height 22
click at [33, 271] on div at bounding box center [33, 267] width 11 height 11
click at [360, 512] on div "Undo" at bounding box center [357, 651] width 56 height 22
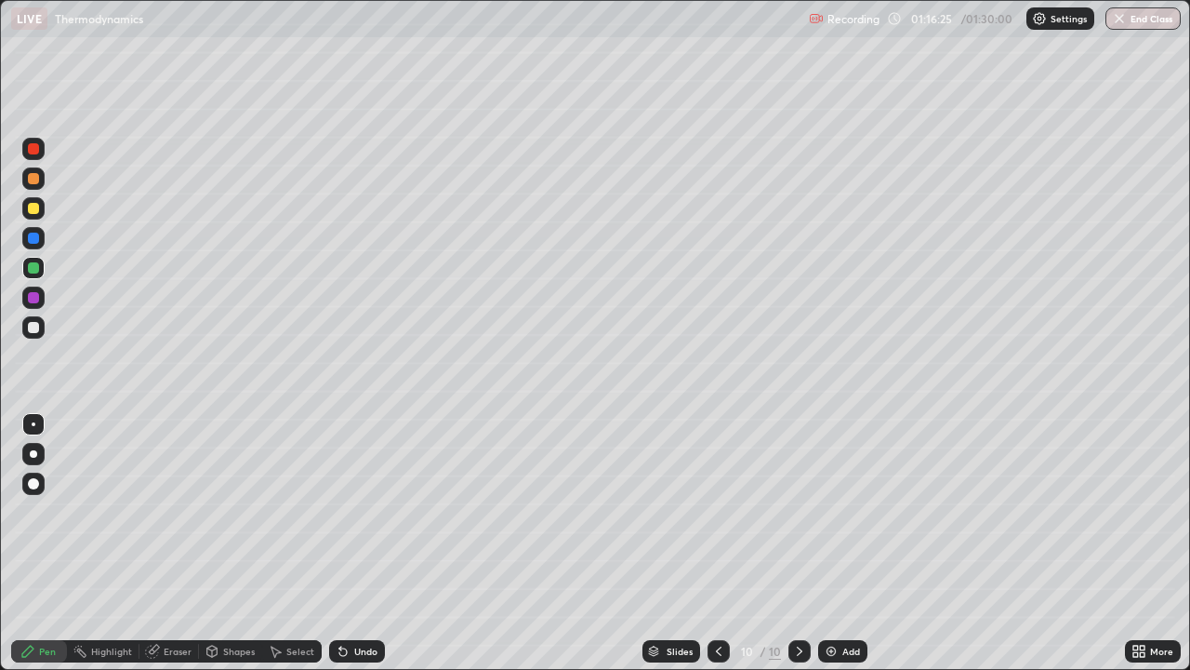
click at [837, 512] on div "Add" at bounding box center [842, 651] width 49 height 22
click at [357, 512] on div "Undo" at bounding box center [357, 651] width 56 height 22
click at [365, 512] on div "Undo" at bounding box center [365, 650] width 23 height 9
click at [368, 512] on div "Undo" at bounding box center [365, 650] width 23 height 9
click at [377, 512] on div "Undo" at bounding box center [353, 650] width 63 height 37
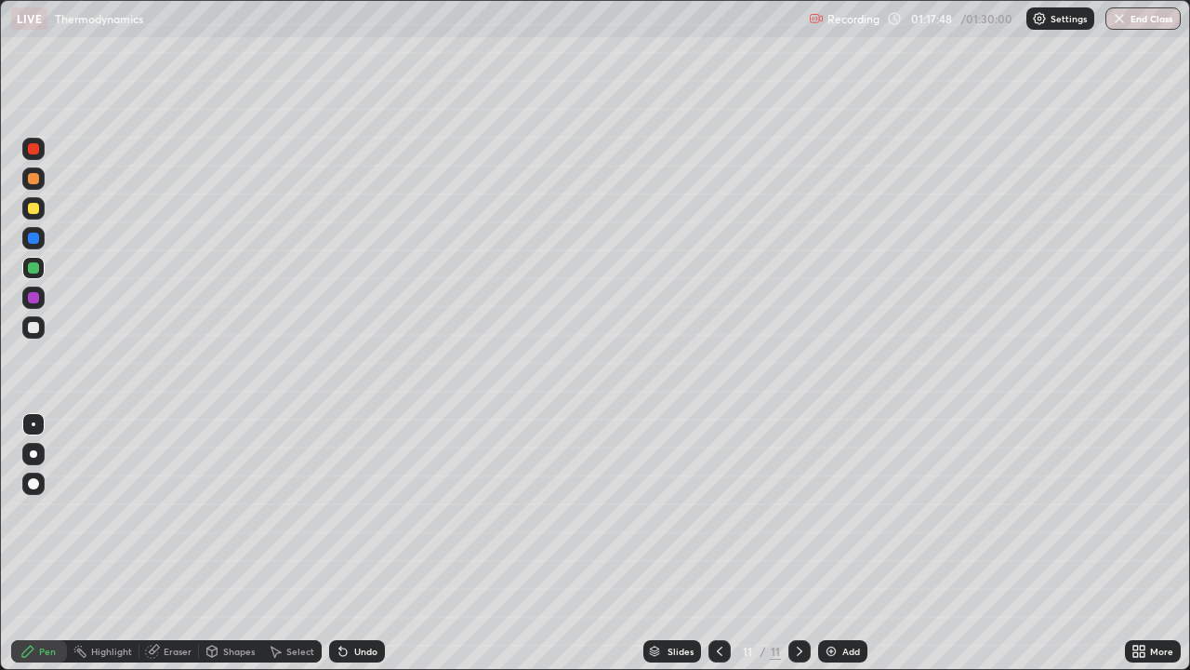
click at [719, 512] on icon at bounding box center [719, 651] width 15 height 15
click at [798, 512] on icon at bounding box center [799, 651] width 15 height 15
click at [718, 512] on icon at bounding box center [719, 651] width 15 height 15
click at [798, 512] on icon at bounding box center [799, 651] width 15 height 15
click at [355, 512] on div "Undo" at bounding box center [365, 650] width 23 height 9
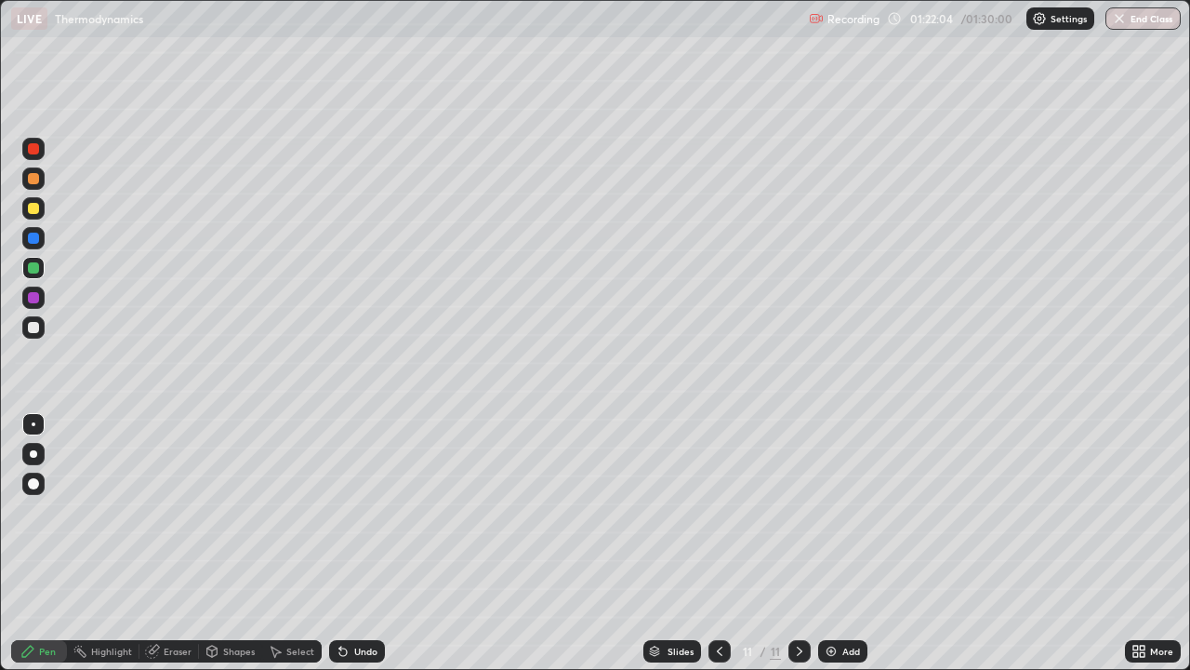
click at [354, 512] on div "Undo" at bounding box center [365, 650] width 23 height 9
click at [31, 177] on div at bounding box center [33, 178] width 11 height 11
click at [1140, 20] on button "End Class" at bounding box center [1144, 18] width 73 height 22
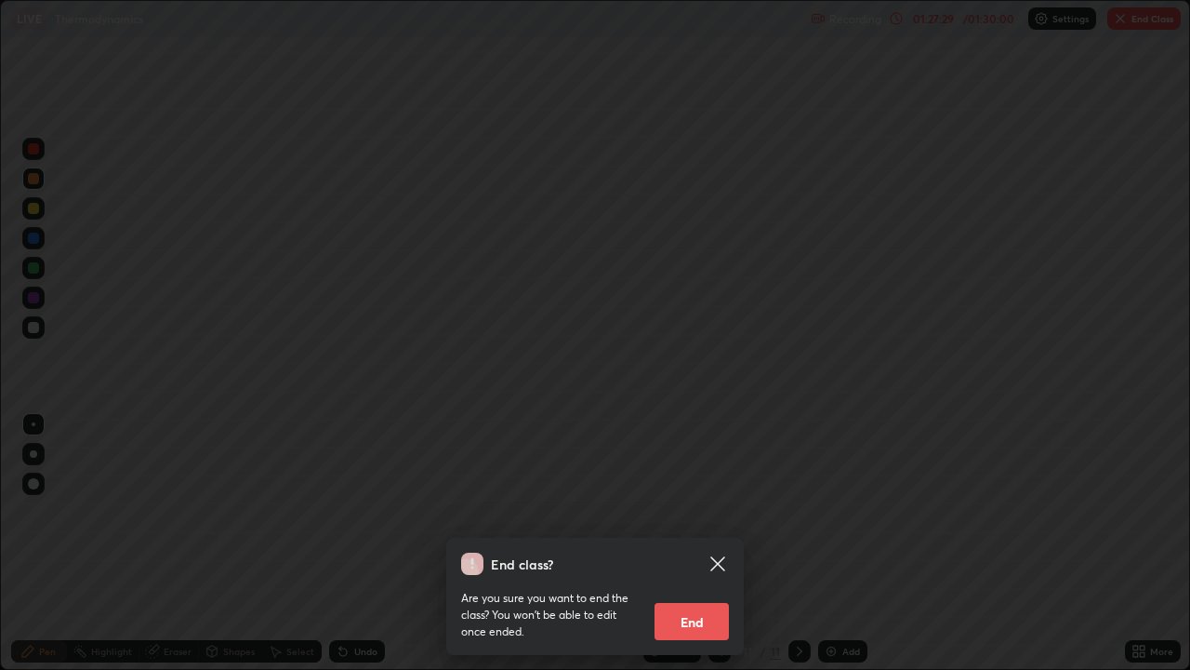
click at [709, 512] on button "End" at bounding box center [692, 621] width 74 height 37
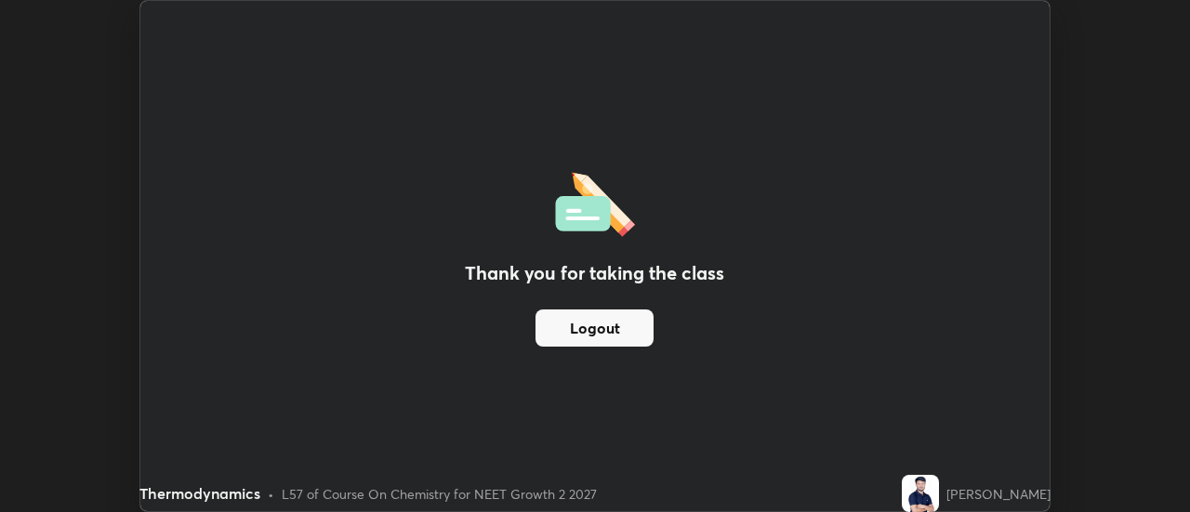
scroll to position [92490, 91812]
